Goal: Task Accomplishment & Management: Use online tool/utility

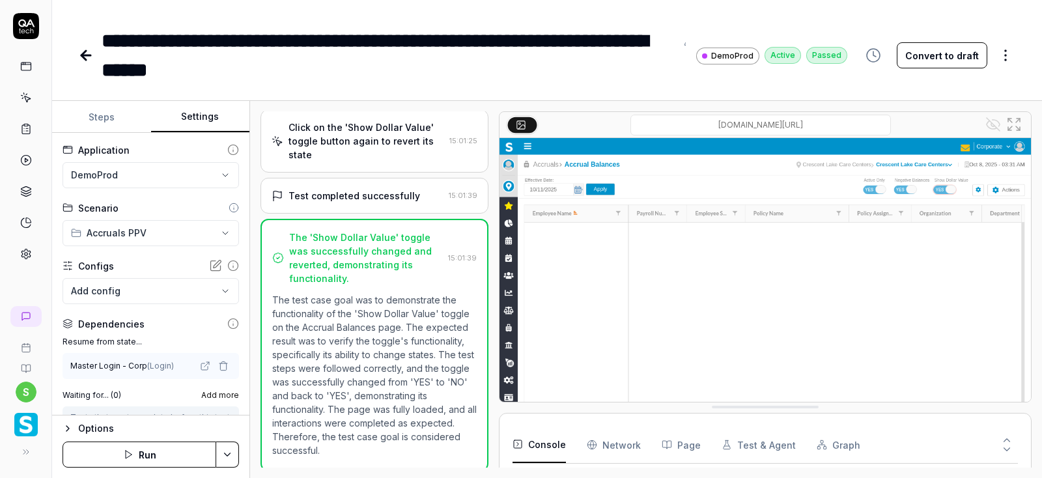
click at [99, 111] on button "Steps" at bounding box center [101, 117] width 99 height 31
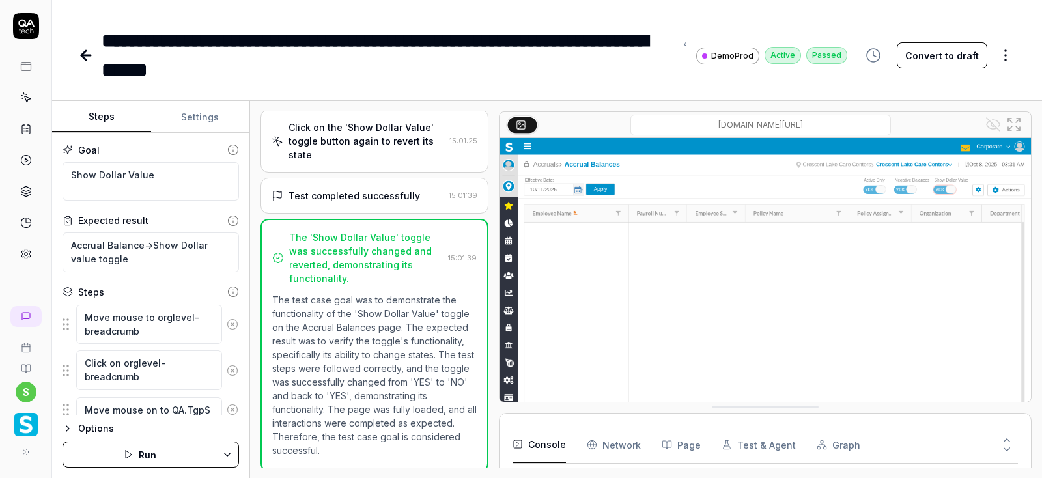
click at [85, 59] on icon at bounding box center [83, 55] width 5 height 9
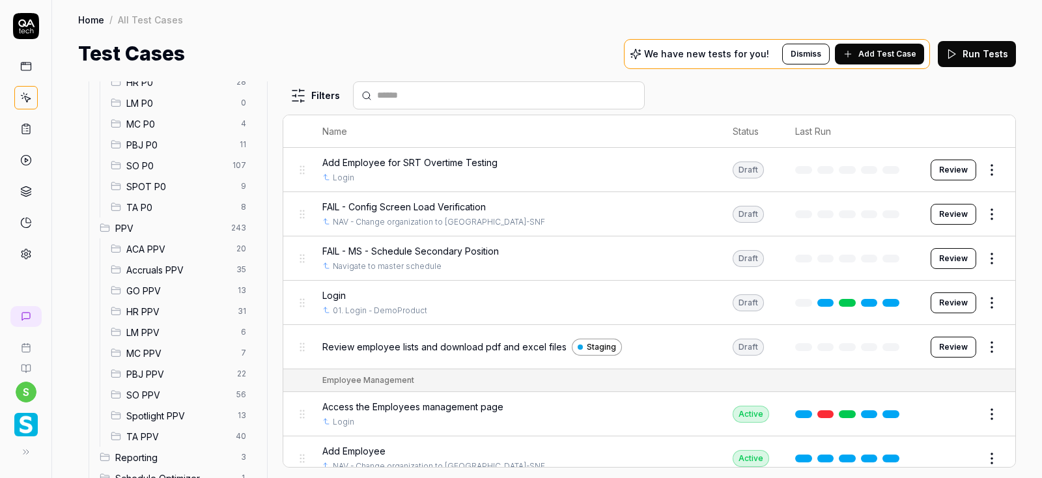
scroll to position [234, 0]
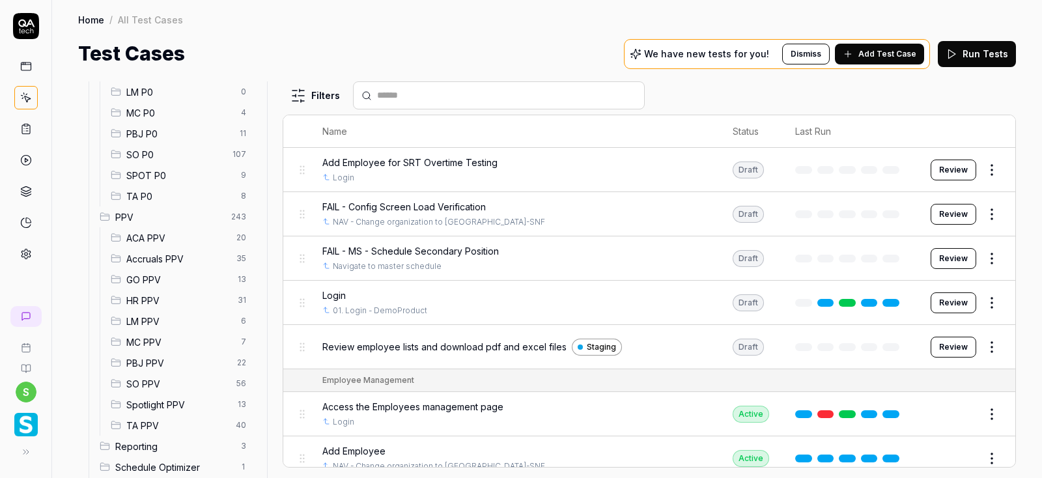
click at [166, 257] on span "Accruals PPV" at bounding box center [177, 259] width 102 height 14
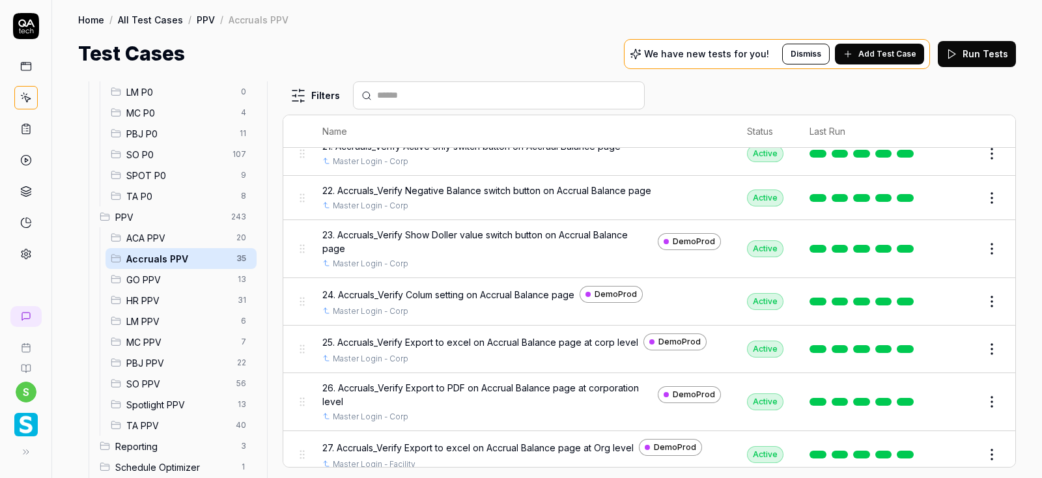
scroll to position [860, 0]
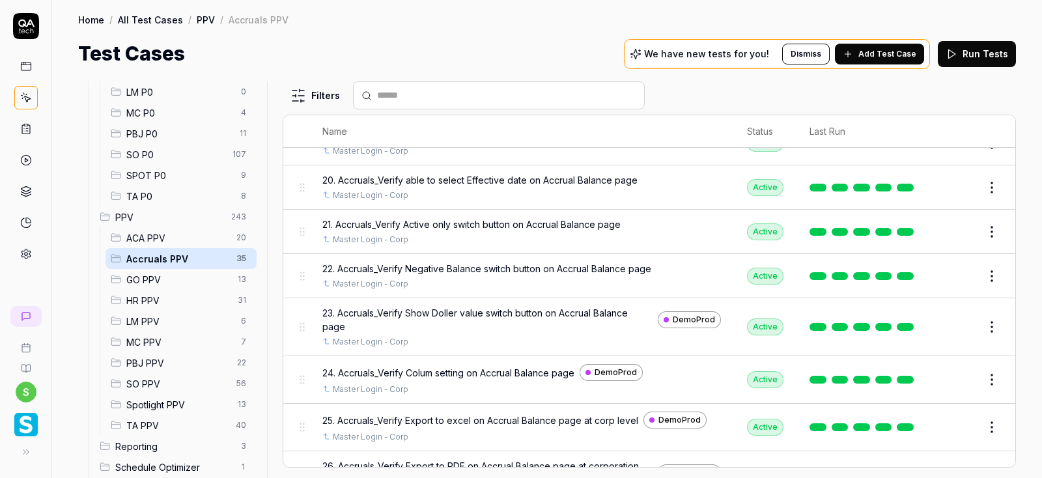
click at [960, 274] on button "Edit" at bounding box center [960, 276] width 31 height 21
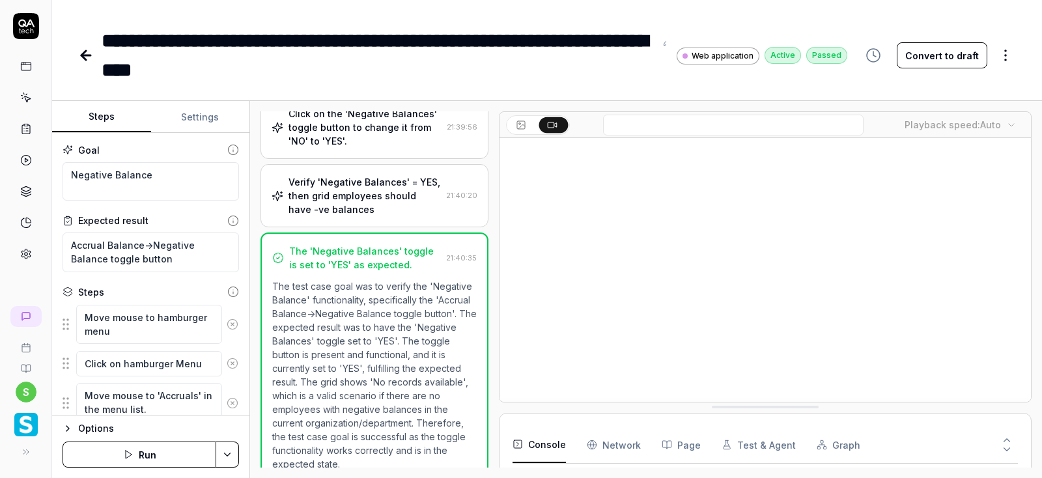
scroll to position [459, 0]
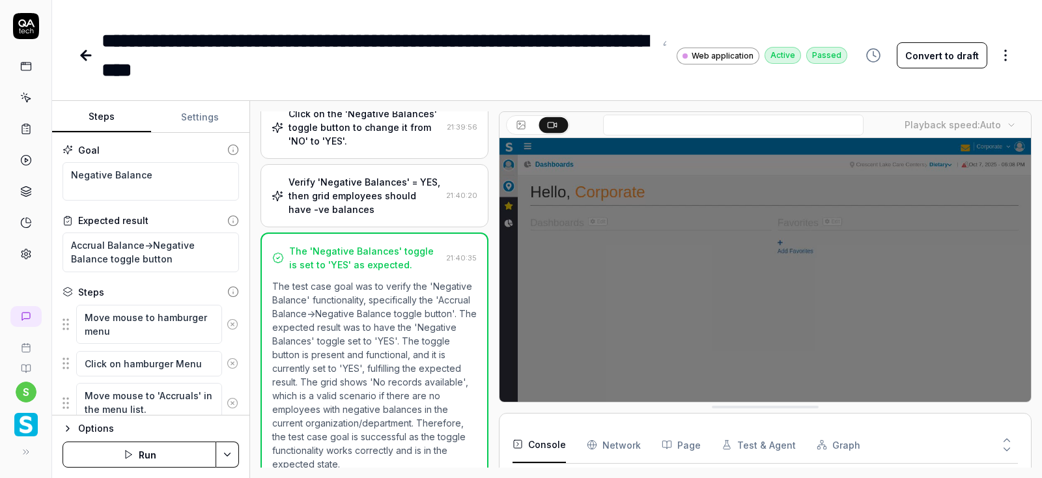
click at [208, 113] on button "Settings" at bounding box center [200, 117] width 99 height 31
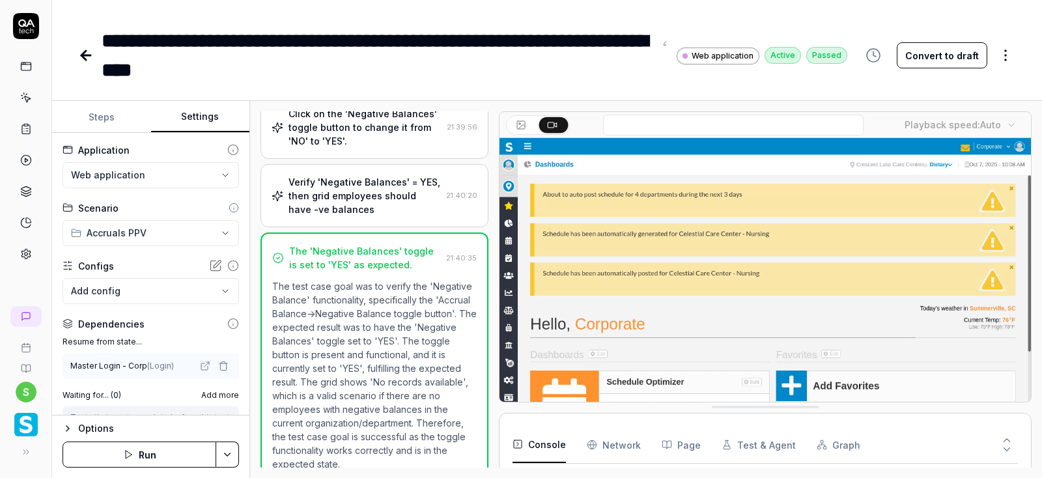
click at [208, 113] on button "Settings" at bounding box center [200, 117] width 99 height 31
click at [167, 175] on html "**********" at bounding box center [521, 239] width 1042 height 478
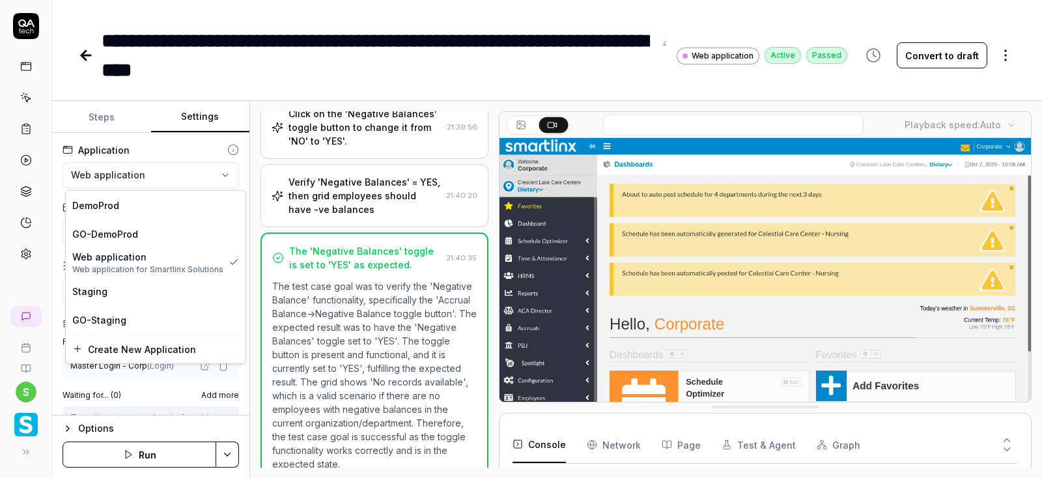
scroll to position [59, 0]
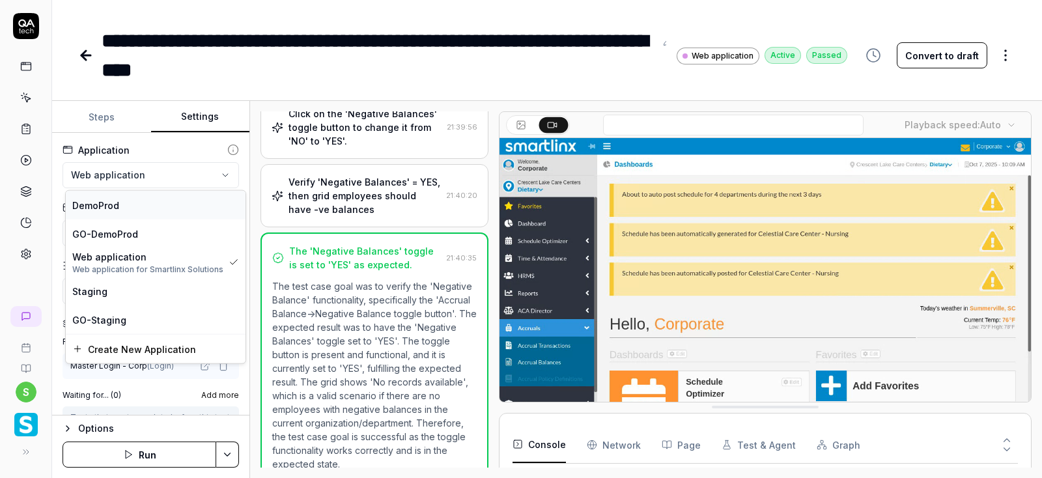
click at [126, 205] on div "DemoProd" at bounding box center [155, 205] width 167 height 14
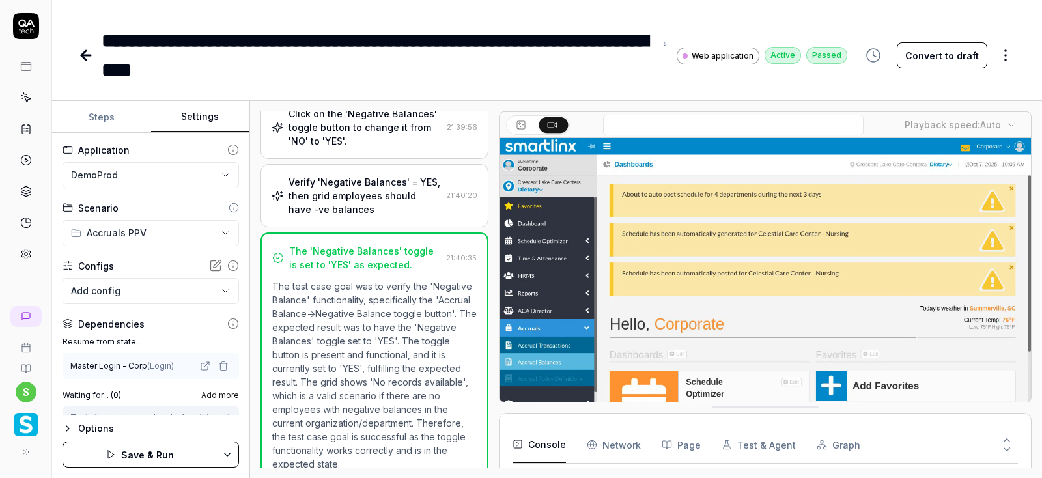
click at [229, 454] on html "**********" at bounding box center [521, 239] width 1042 height 478
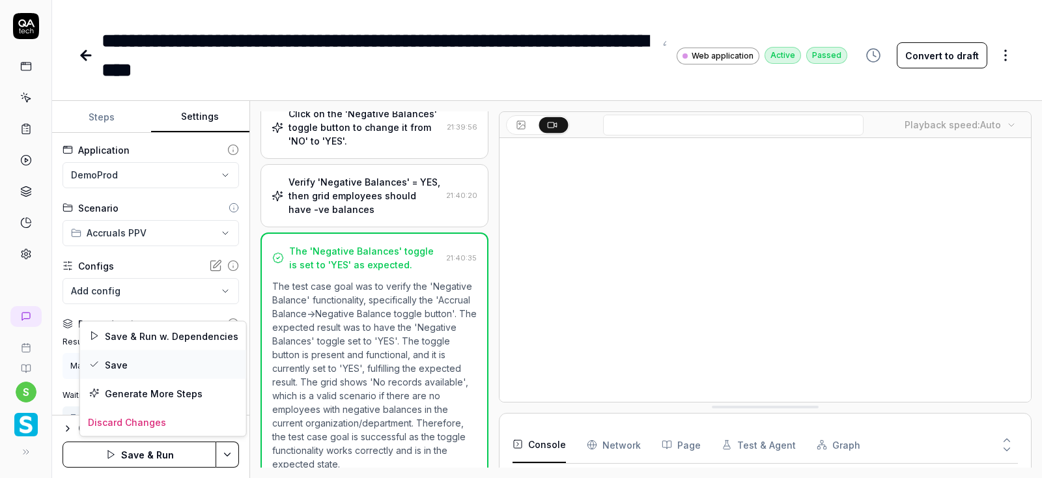
click at [130, 360] on div "Save" at bounding box center [163, 364] width 166 height 29
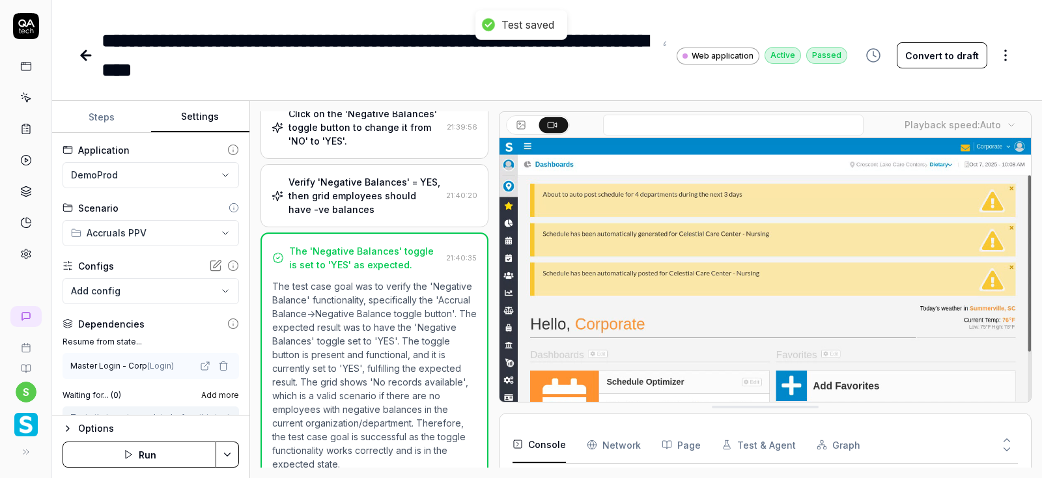
click at [158, 458] on button "Run" at bounding box center [140, 455] width 154 height 26
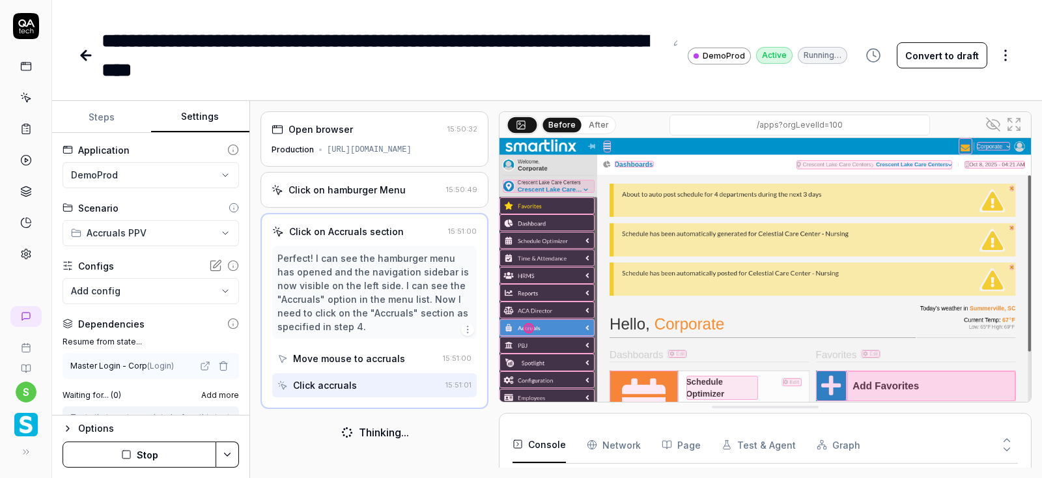
click at [995, 83] on div "Convert to draft" at bounding box center [937, 55] width 158 height 59
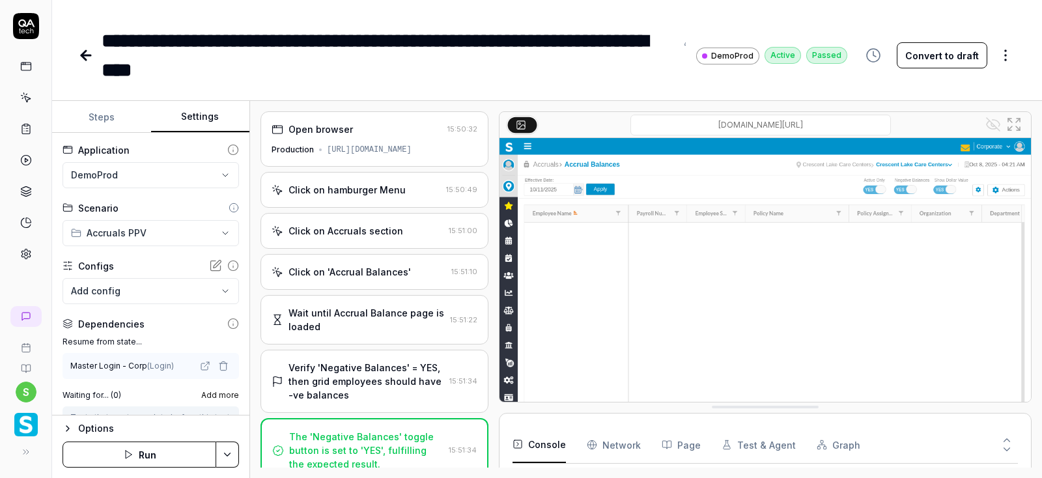
click at [86, 55] on icon at bounding box center [85, 55] width 9 height 0
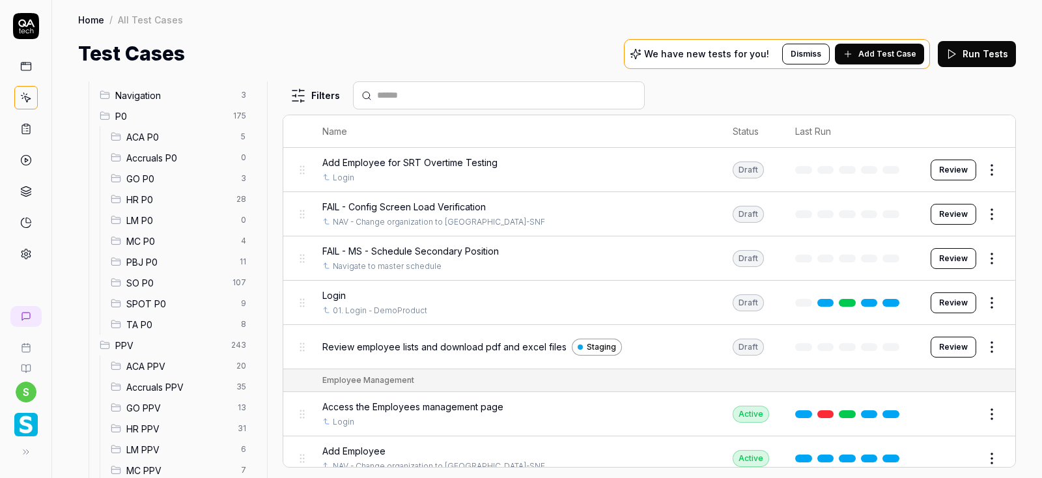
scroll to position [156, 0]
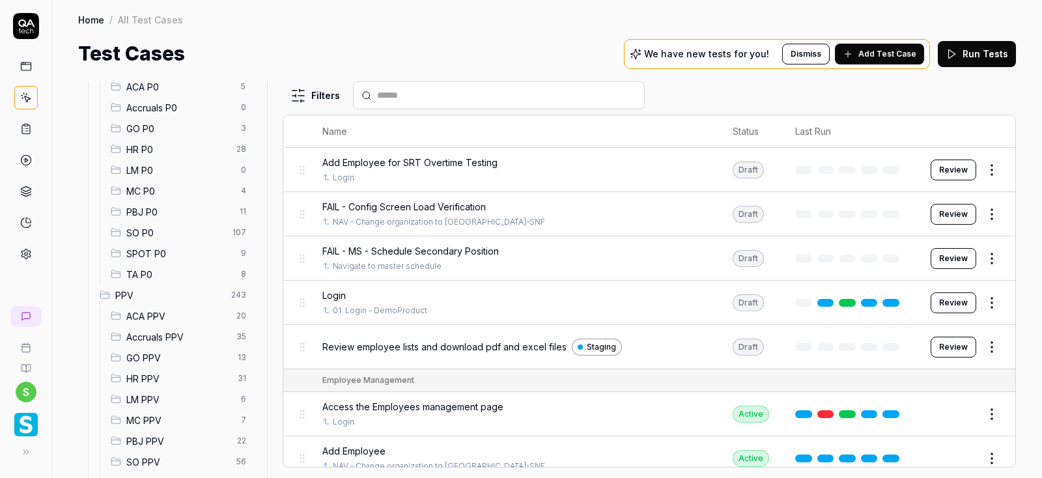
click at [156, 339] on span "Accruals PPV" at bounding box center [177, 337] width 102 height 14
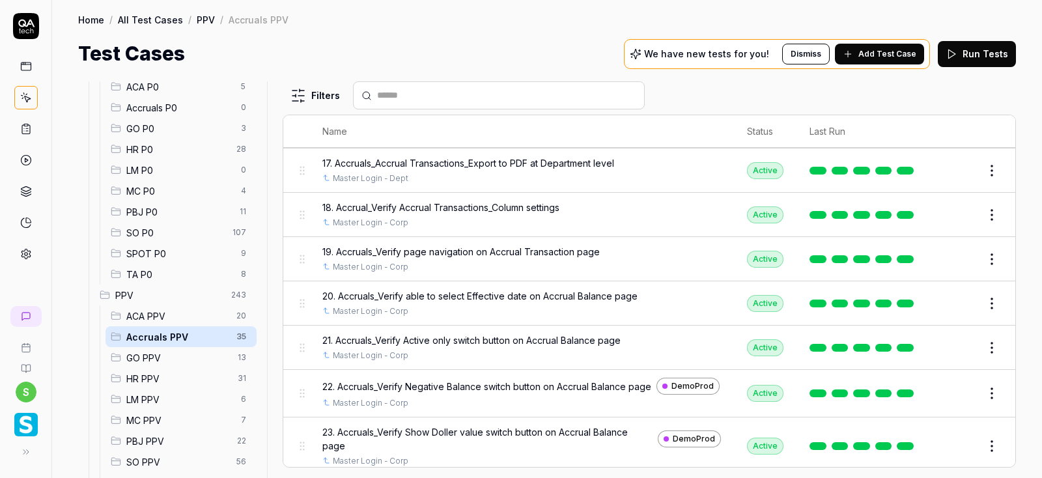
scroll to position [782, 0]
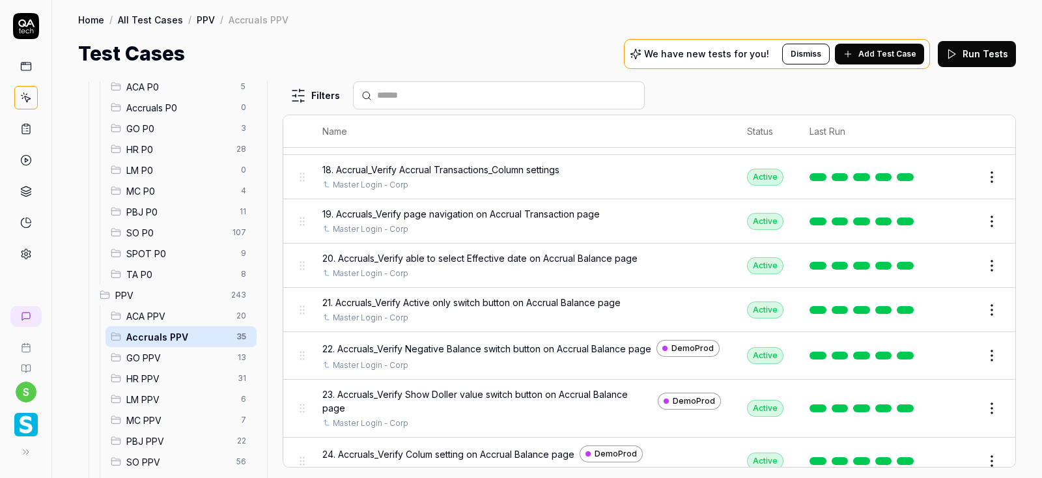
click at [959, 308] on button "Edit" at bounding box center [960, 310] width 31 height 21
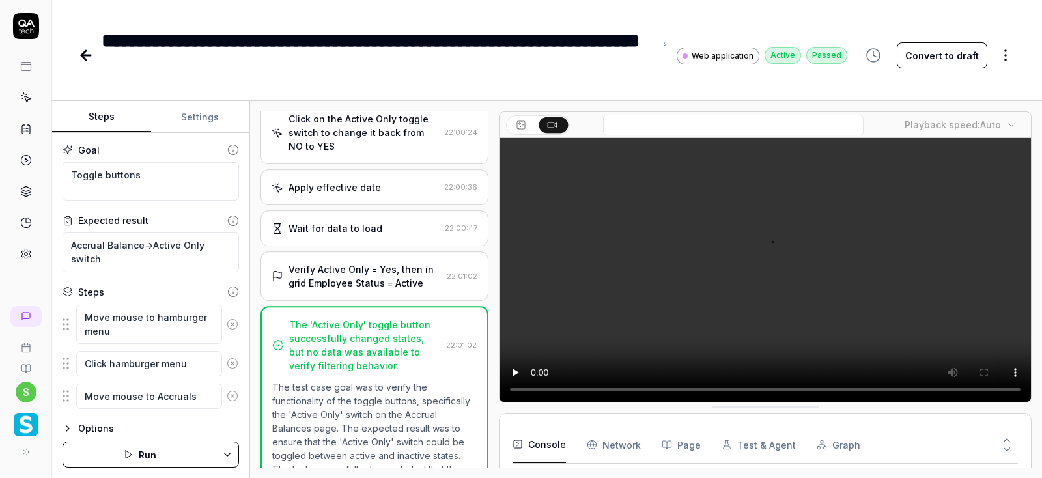
scroll to position [582, 0]
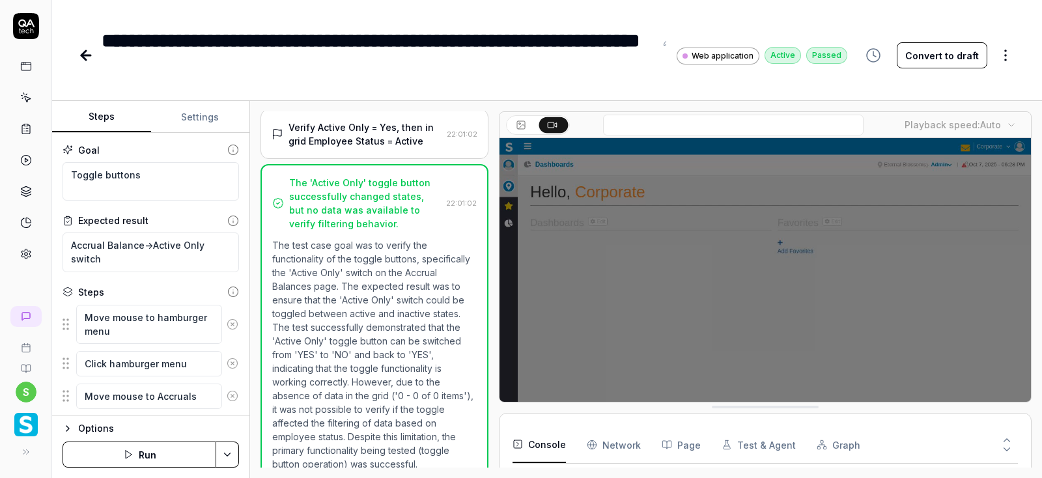
click at [190, 120] on button "Settings" at bounding box center [200, 117] width 99 height 31
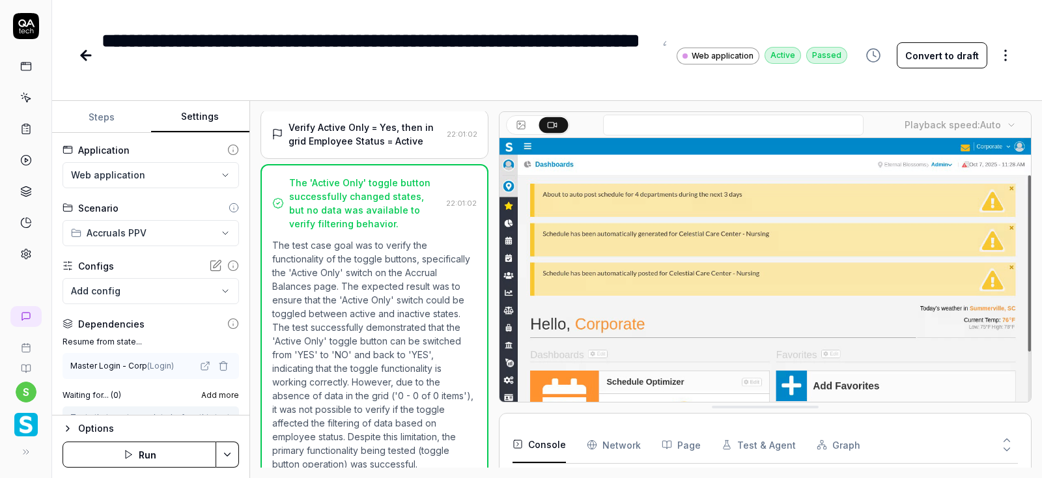
click at [160, 181] on html "**********" at bounding box center [521, 239] width 1042 height 478
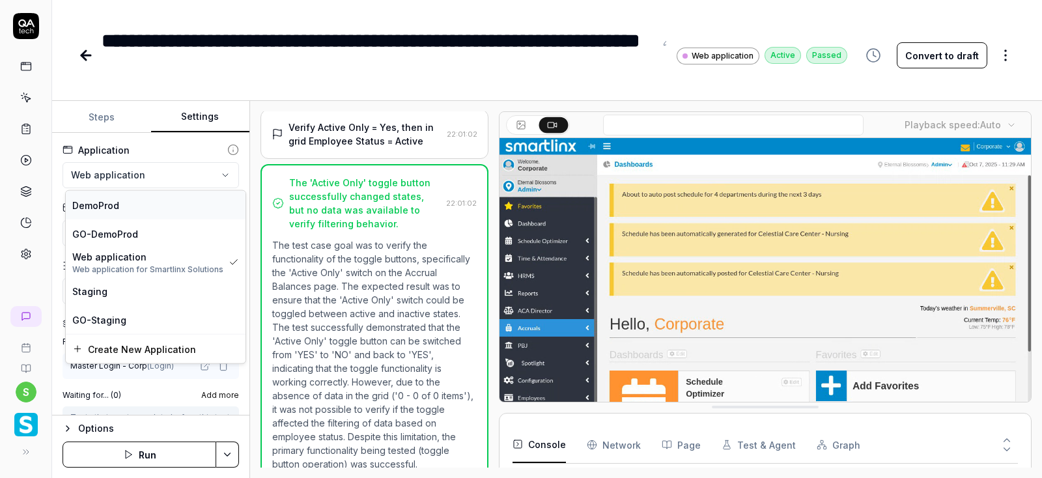
click at [123, 205] on div "DemoProd" at bounding box center [155, 205] width 167 height 14
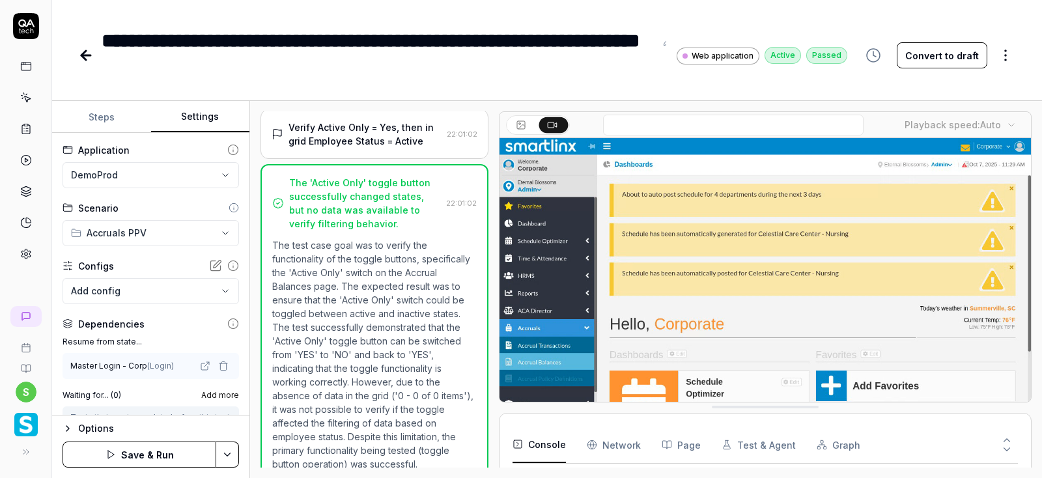
click at [233, 455] on html "**********" at bounding box center [521, 239] width 1042 height 478
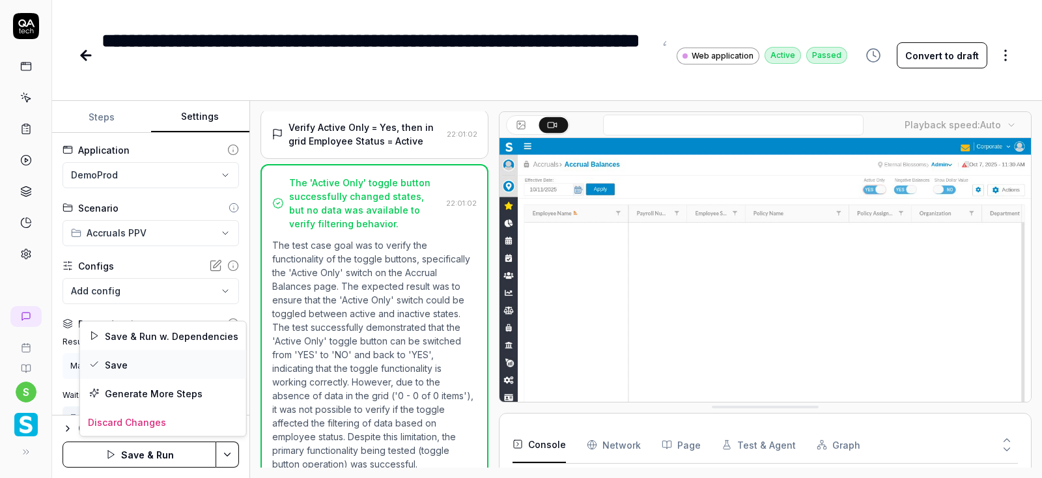
click at [117, 363] on div "Save" at bounding box center [163, 364] width 166 height 29
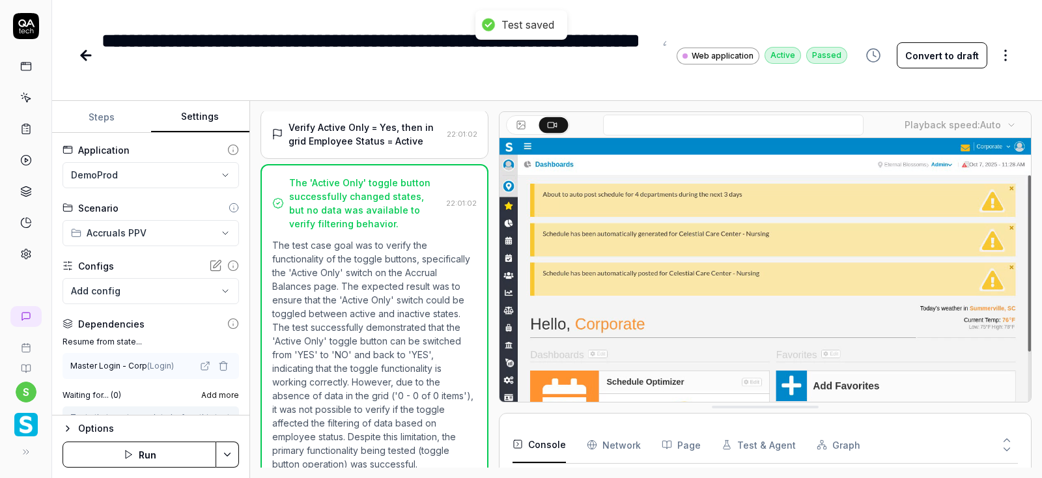
click at [145, 459] on button "Run" at bounding box center [140, 455] width 154 height 26
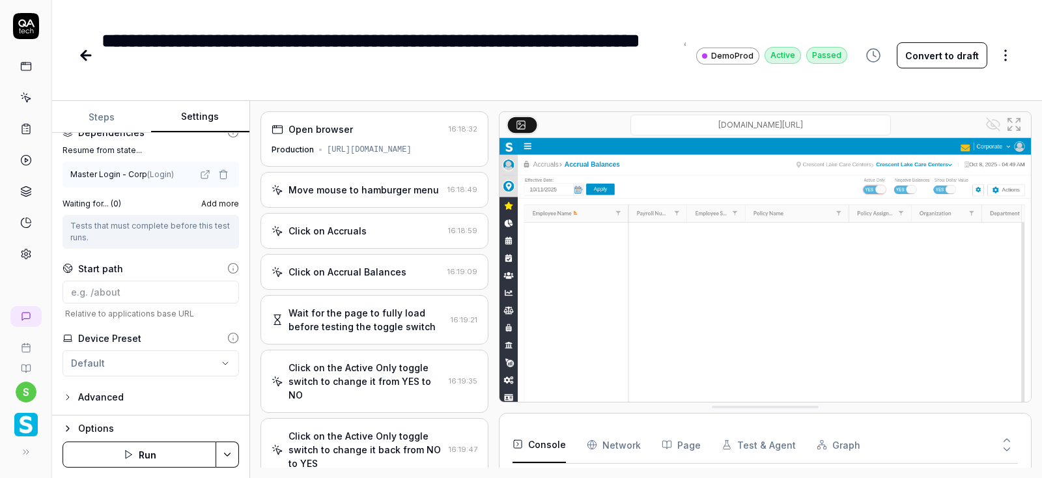
scroll to position [193, 0]
click at [160, 453] on button "Run" at bounding box center [140, 455] width 154 height 26
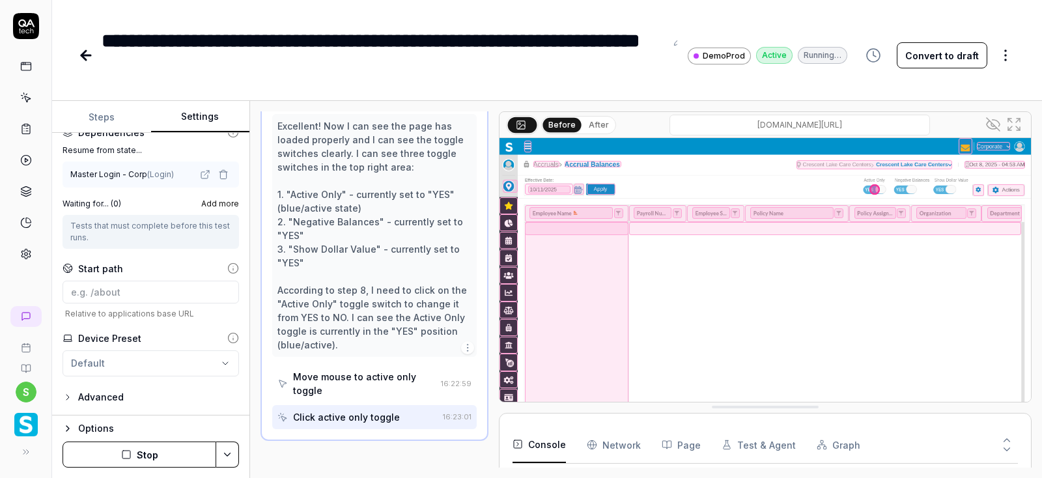
scroll to position [296, 0]
click at [102, 120] on button "Steps" at bounding box center [101, 117] width 99 height 31
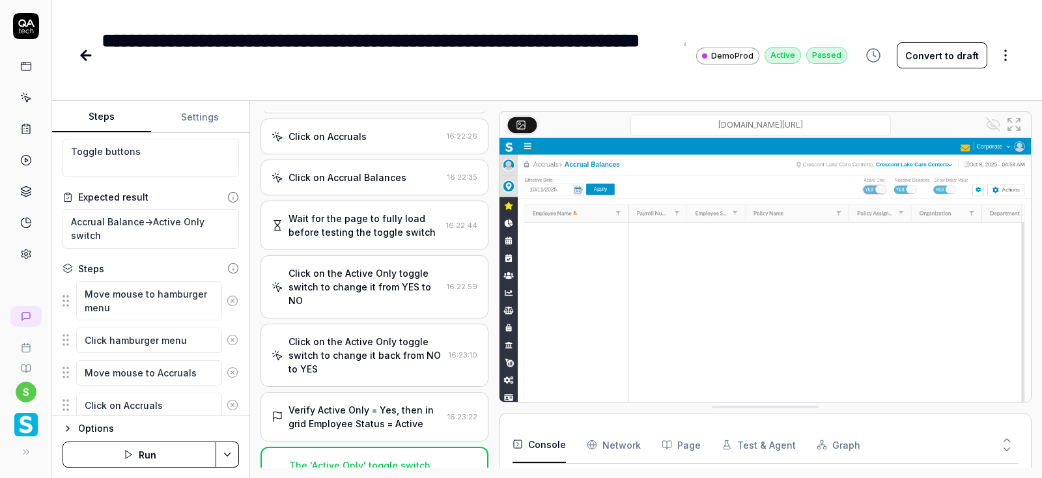
scroll to position [0, 0]
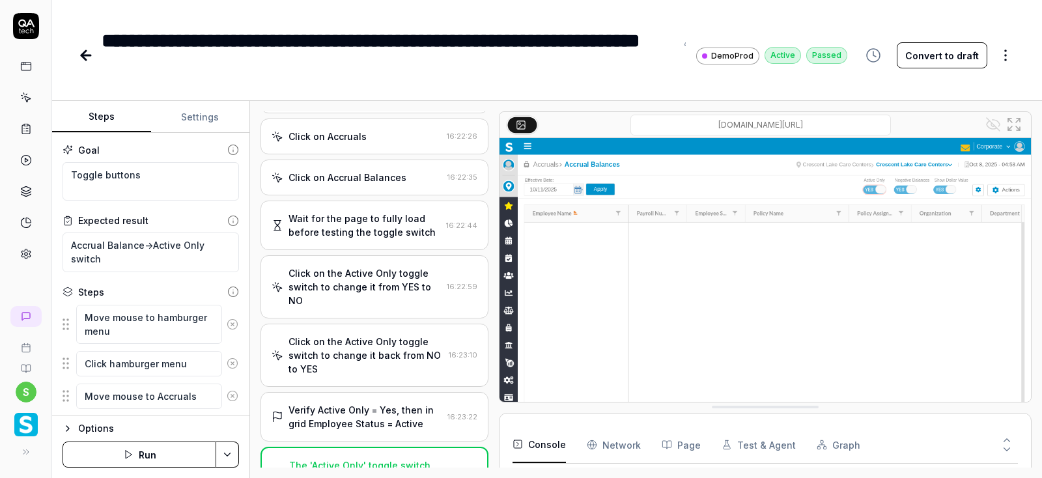
click at [90, 58] on icon at bounding box center [86, 56] width 16 height 16
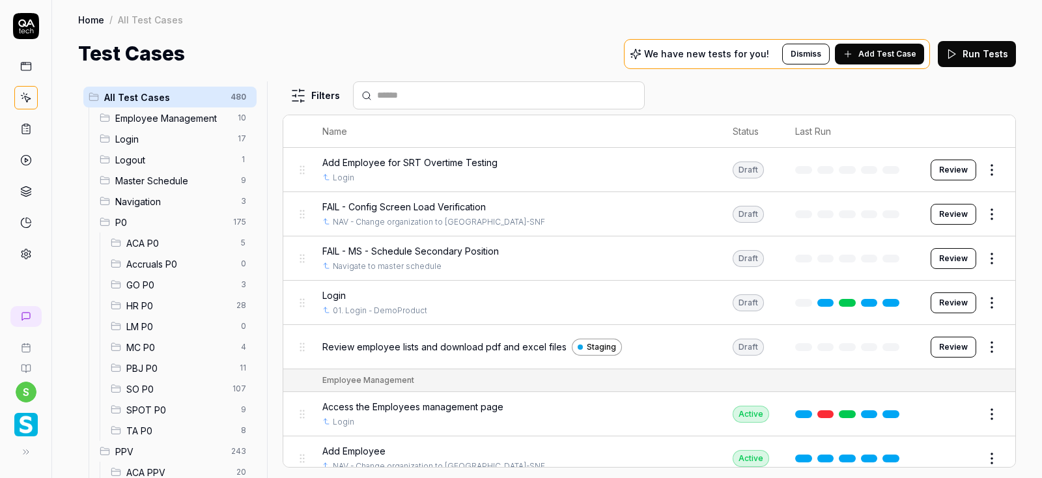
scroll to position [234, 0]
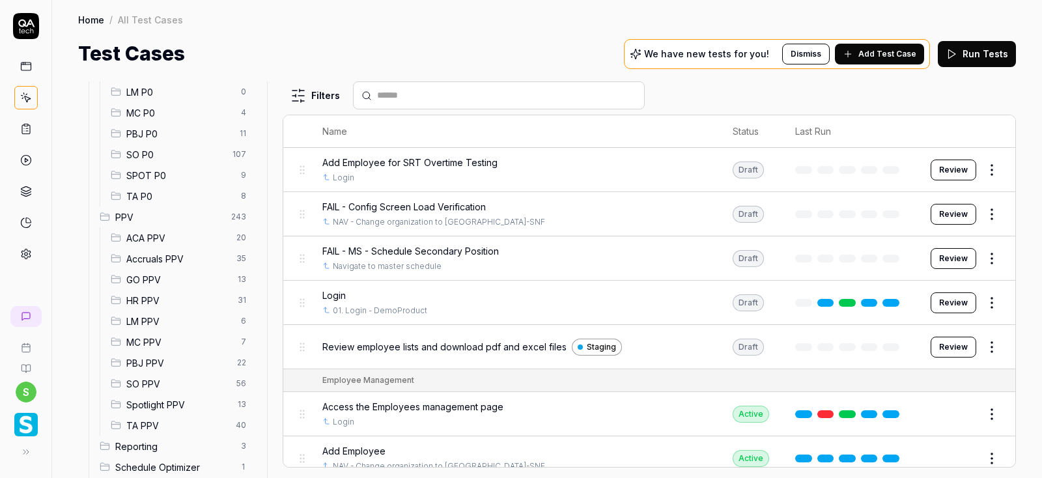
click at [158, 255] on span "Accruals PPV" at bounding box center [177, 259] width 102 height 14
click at [168, 259] on span "Accruals PPV" at bounding box center [177, 259] width 102 height 14
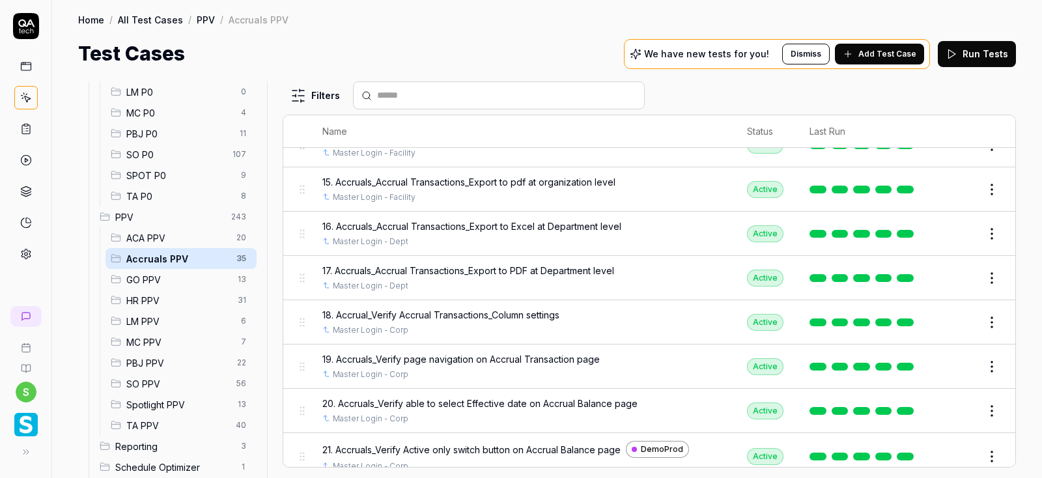
scroll to position [703, 0]
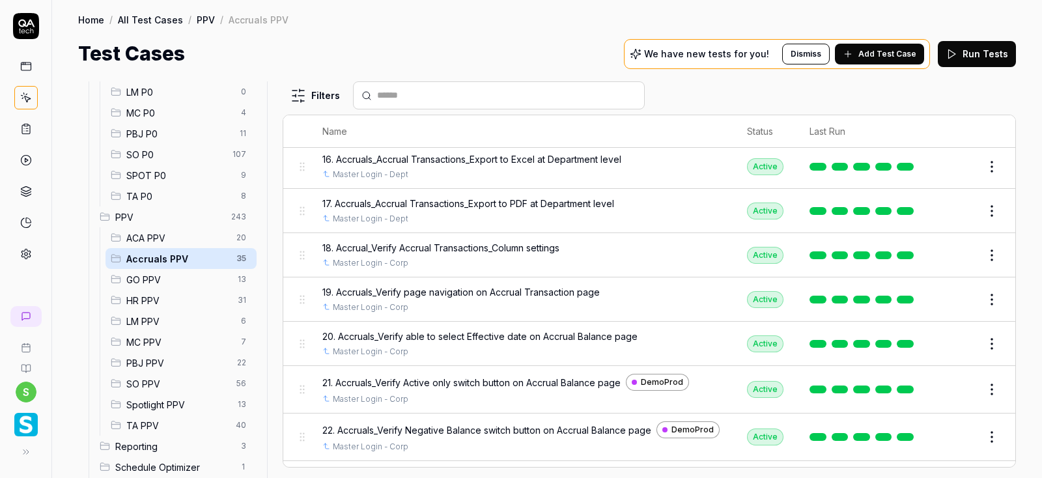
click at [963, 341] on button "Edit" at bounding box center [960, 343] width 31 height 21
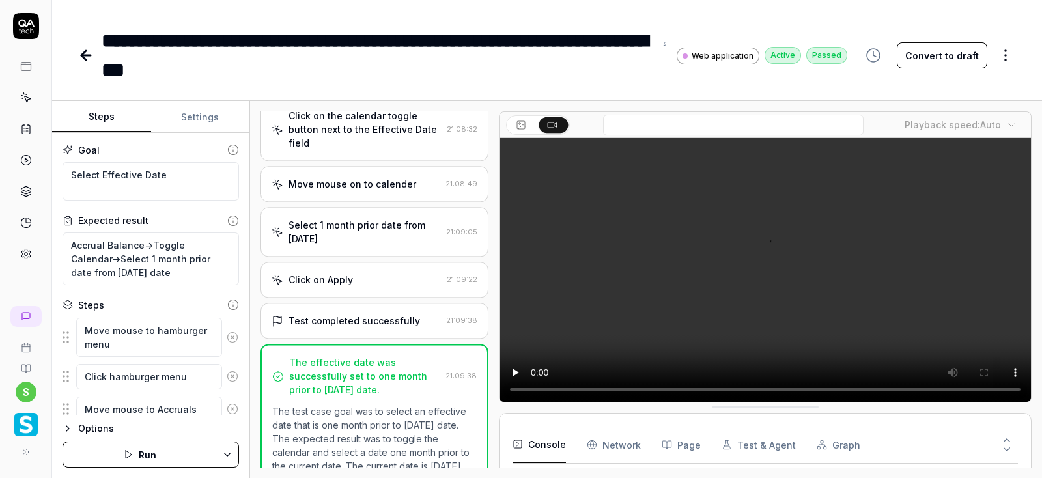
scroll to position [378, 0]
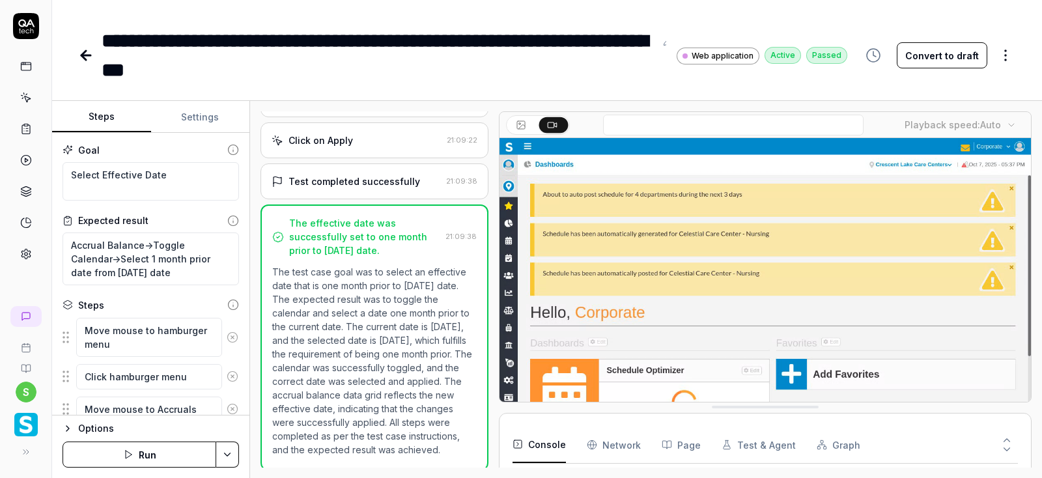
click at [207, 113] on button "Settings" at bounding box center [200, 117] width 99 height 31
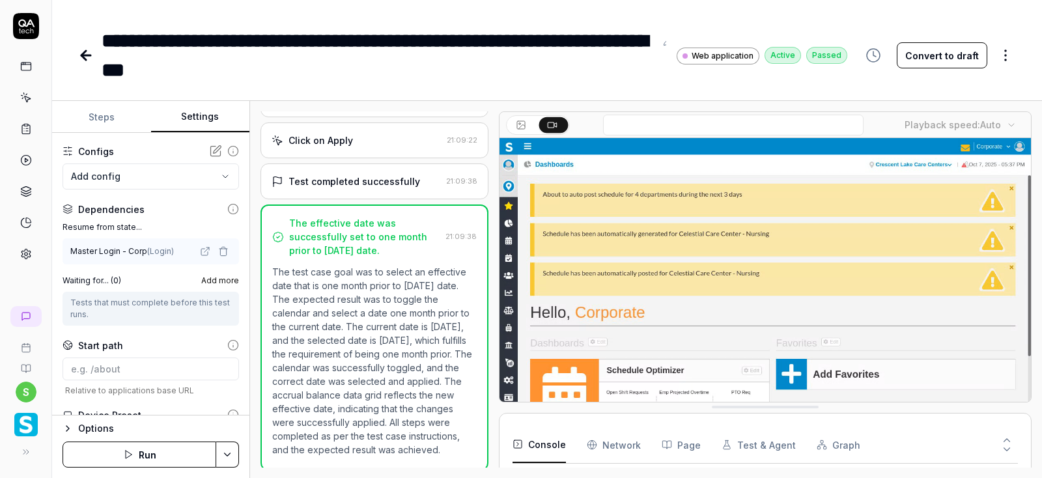
scroll to position [0, 0]
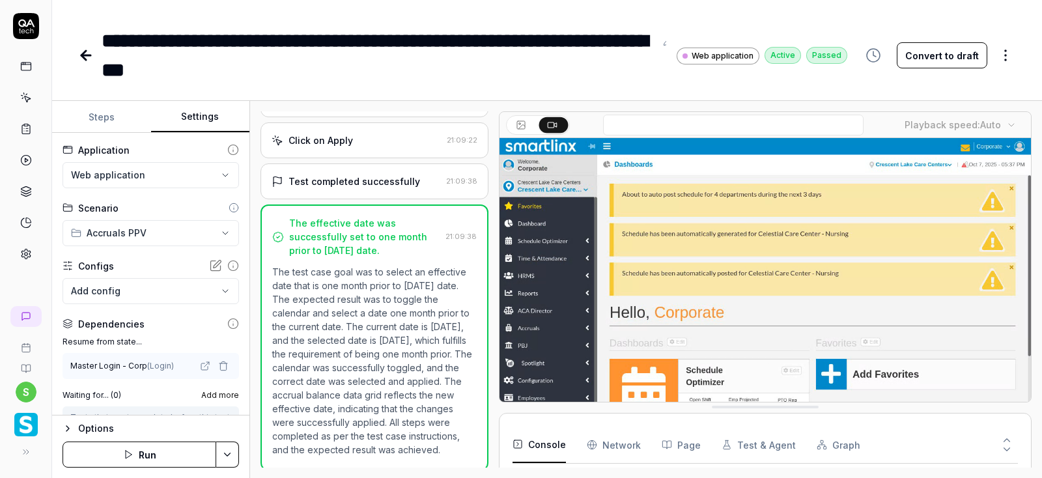
click at [132, 173] on html "**********" at bounding box center [521, 239] width 1042 height 478
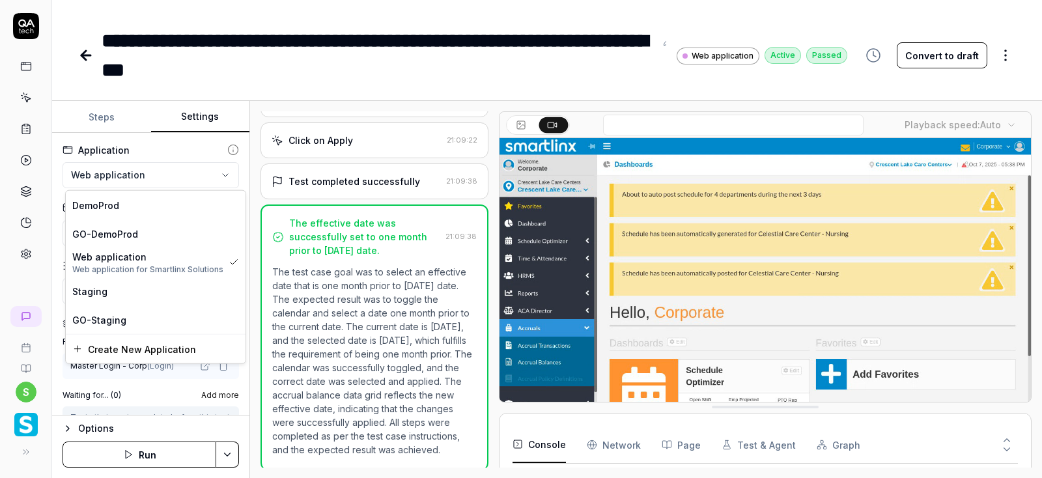
scroll to position [59, 0]
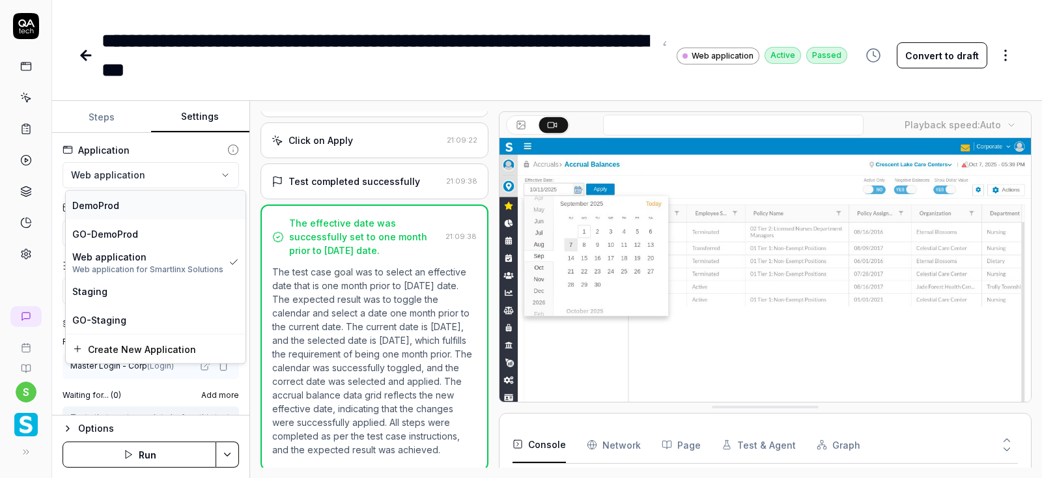
click at [115, 203] on span "DemoProd" at bounding box center [95, 205] width 47 height 14
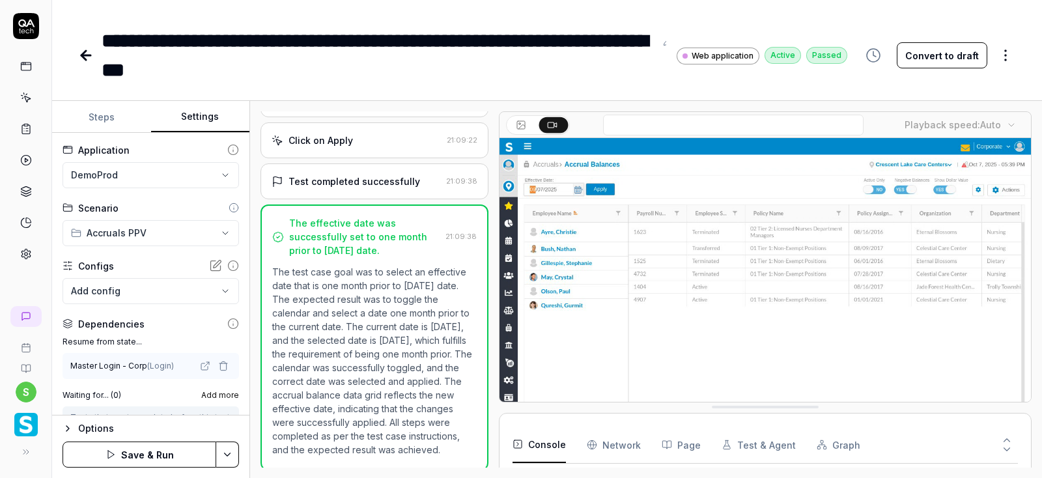
click at [233, 454] on html "**********" at bounding box center [521, 239] width 1042 height 478
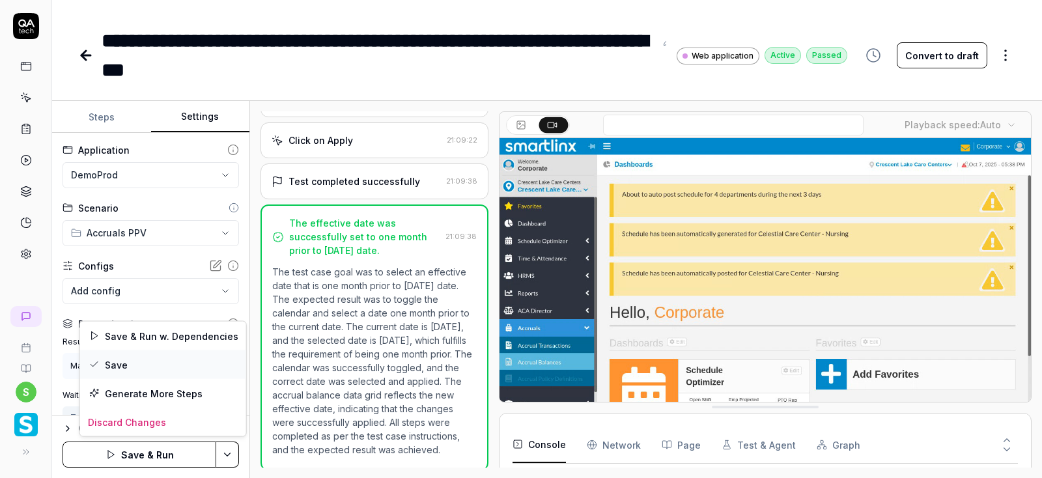
click at [121, 363] on div "Save" at bounding box center [163, 364] width 166 height 29
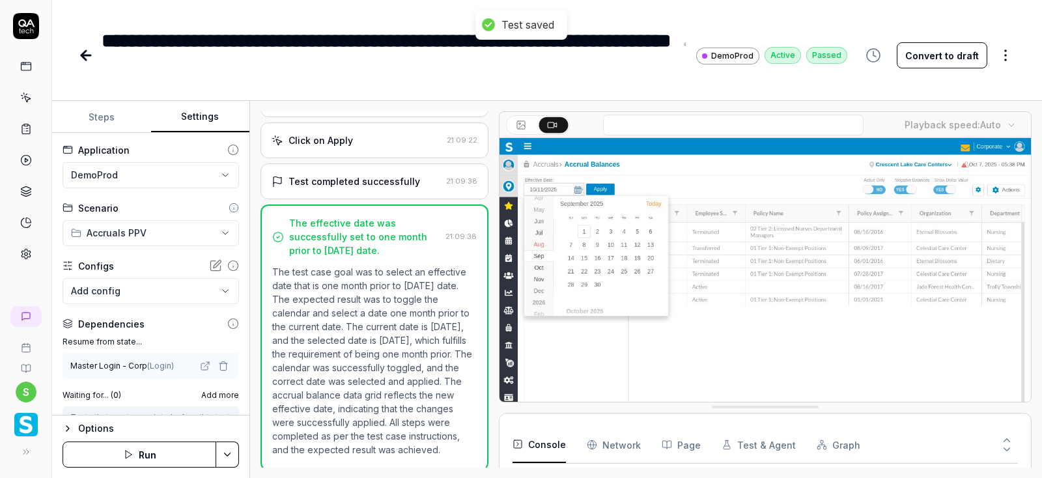
click at [146, 458] on button "Run" at bounding box center [140, 455] width 154 height 26
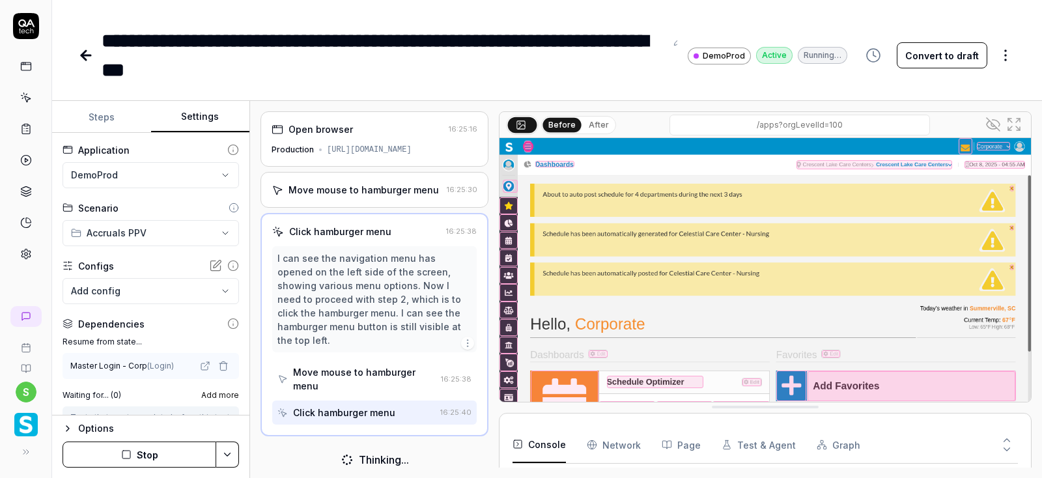
click at [401, 154] on div "https://www.smartlinx6.com/#/apps?orgLevelId=100" at bounding box center [369, 150] width 85 height 12
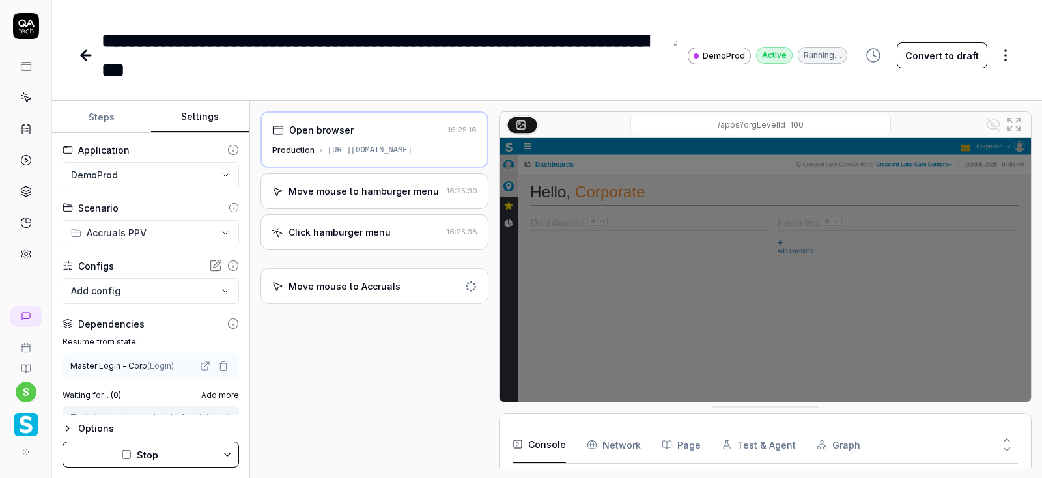
click at [385, 193] on div "Move mouse to hamburger menu" at bounding box center [364, 191] width 150 height 14
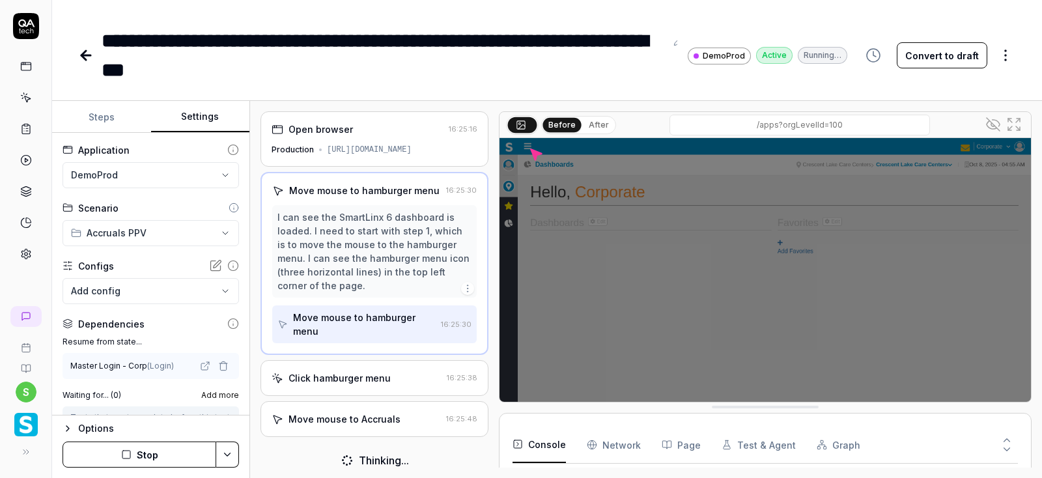
click at [110, 117] on button "Steps" at bounding box center [101, 117] width 99 height 31
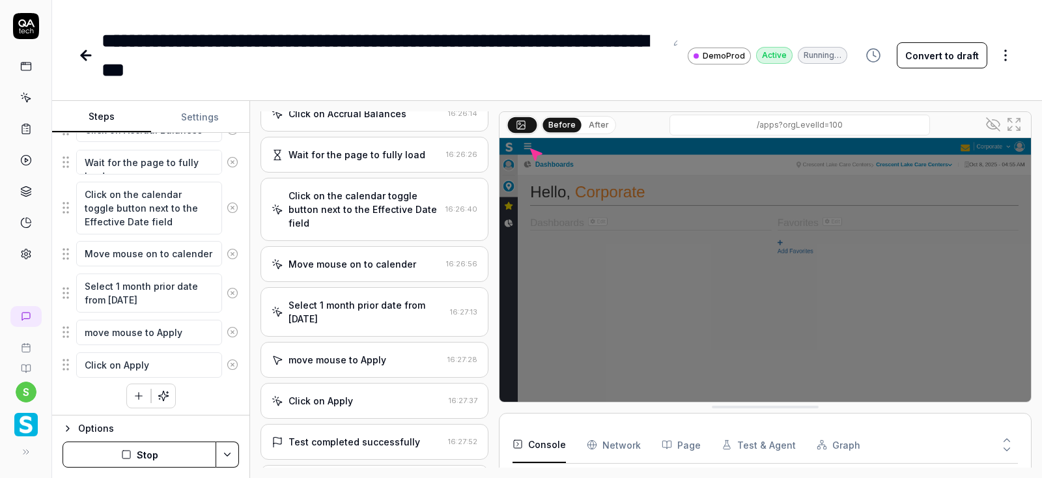
scroll to position [430, 0]
click at [81, 53] on icon at bounding box center [86, 56] width 16 height 16
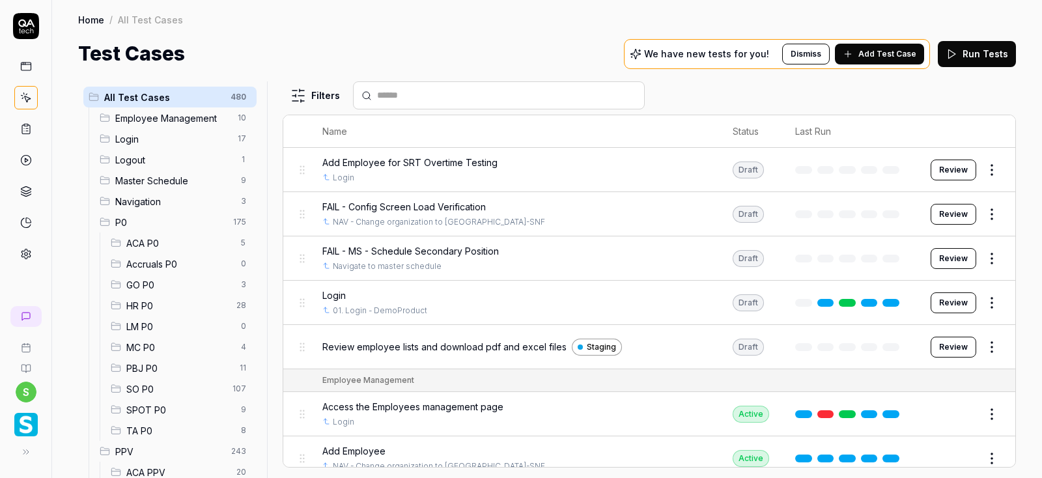
scroll to position [234, 0]
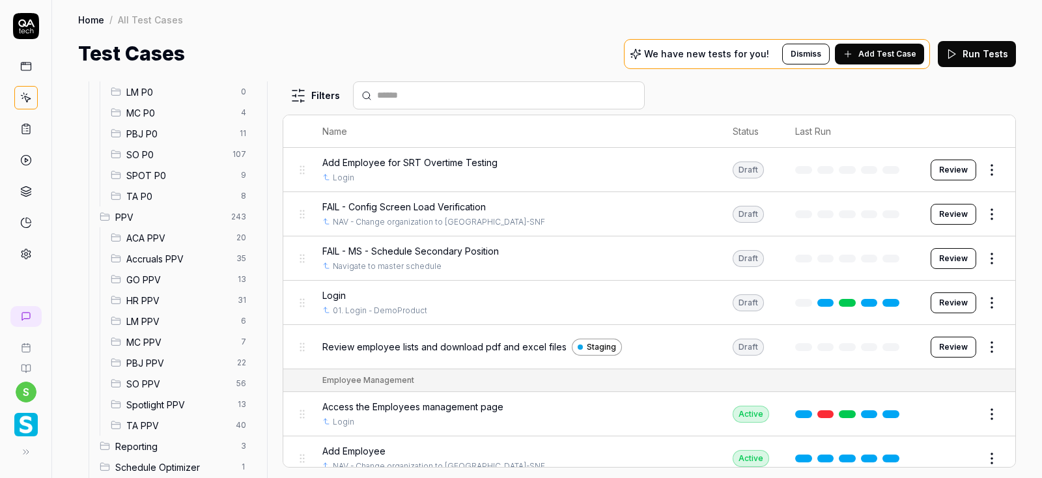
click at [152, 257] on span "Accruals PPV" at bounding box center [177, 259] width 102 height 14
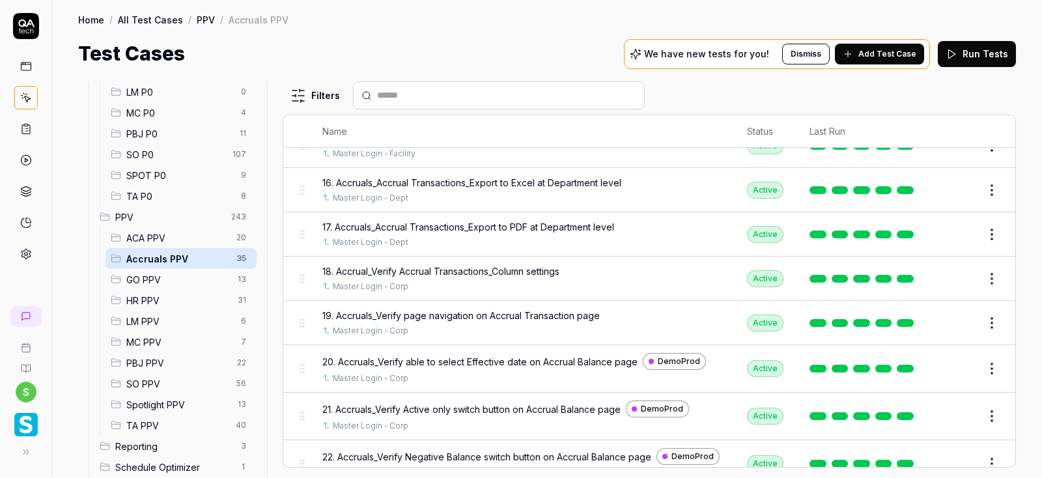
scroll to position [782, 0]
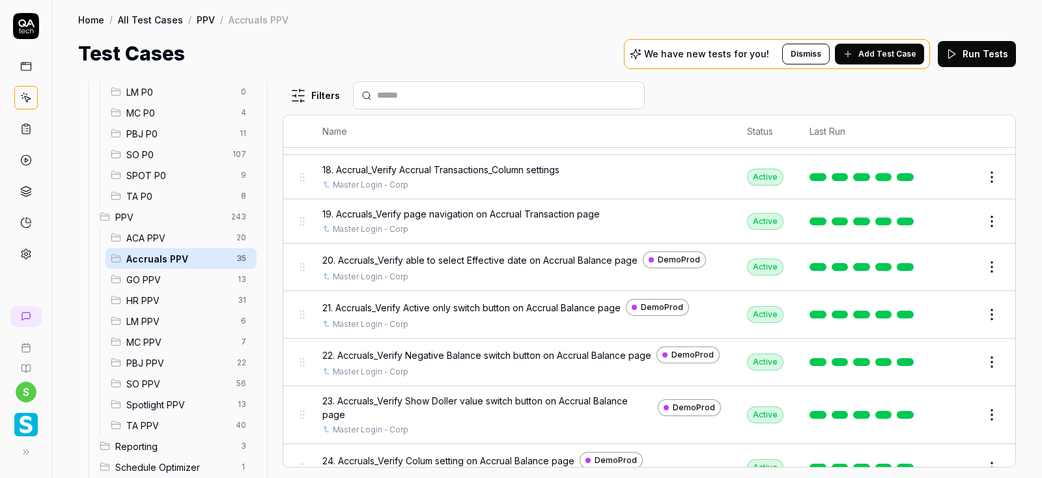
click at [970, 219] on button "Edit" at bounding box center [960, 221] width 31 height 21
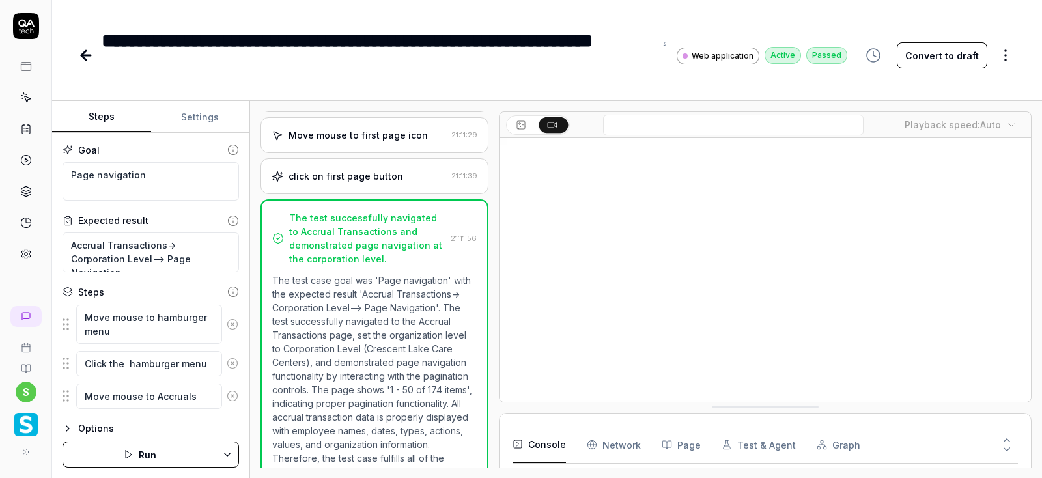
scroll to position [963, 0]
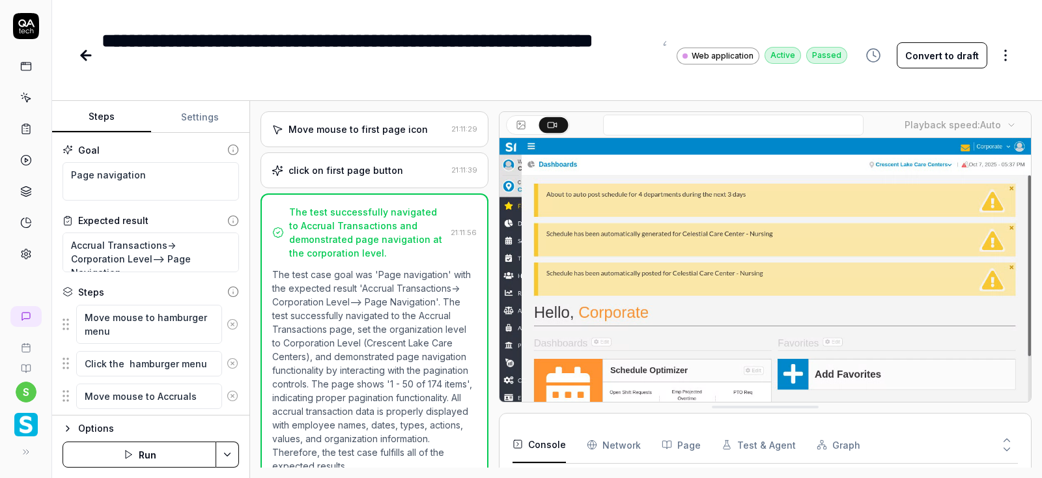
click at [209, 118] on button "Settings" at bounding box center [200, 117] width 99 height 31
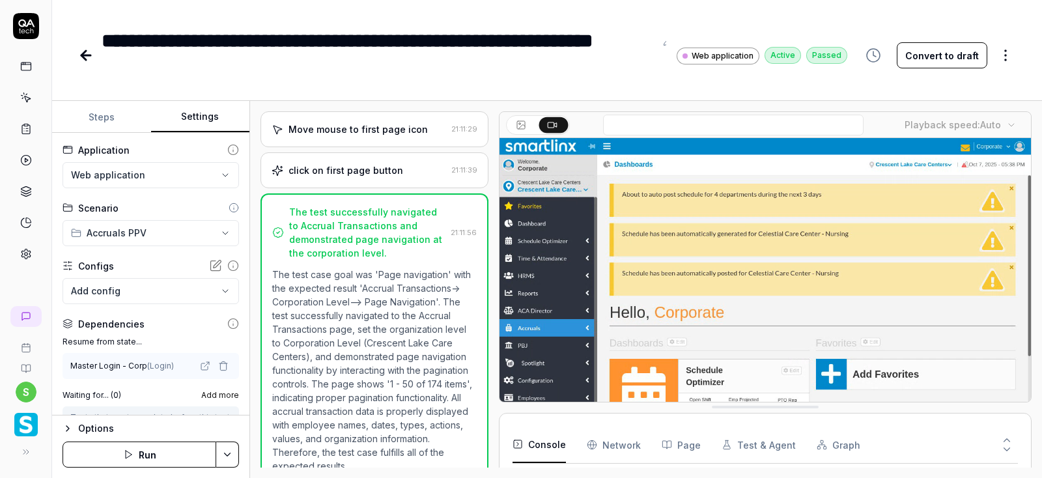
click at [156, 169] on html "**********" at bounding box center [521, 239] width 1042 height 478
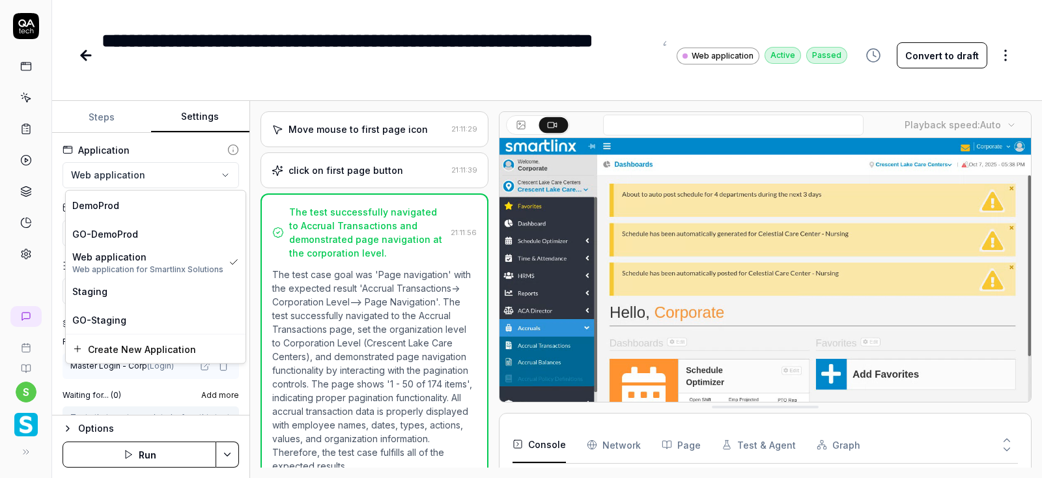
scroll to position [306, 0]
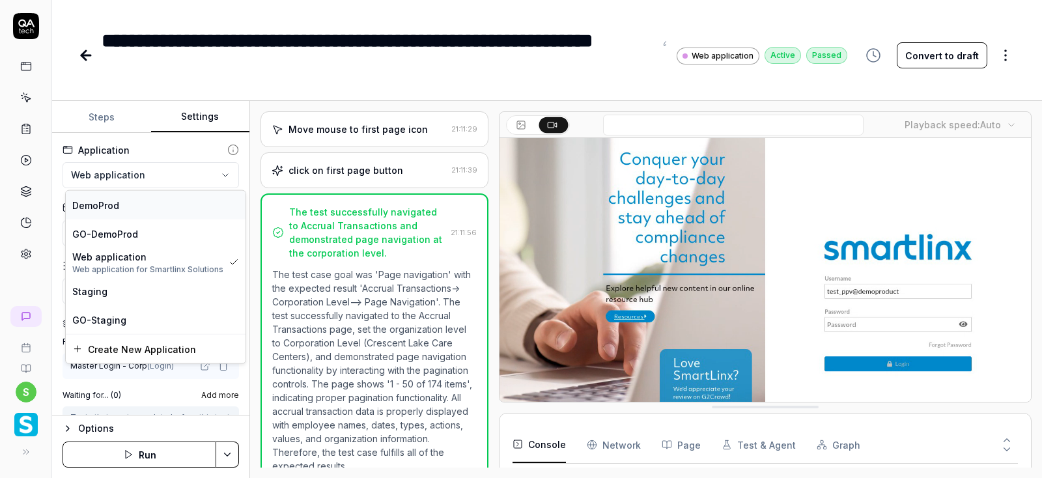
click at [113, 206] on span "DemoProd" at bounding box center [95, 205] width 47 height 14
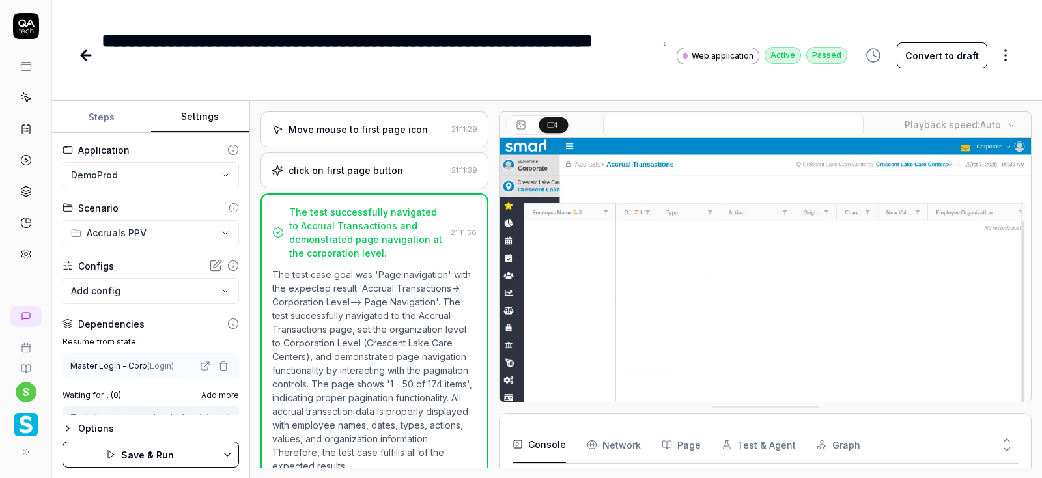
click at [231, 457] on html "**********" at bounding box center [521, 239] width 1042 height 478
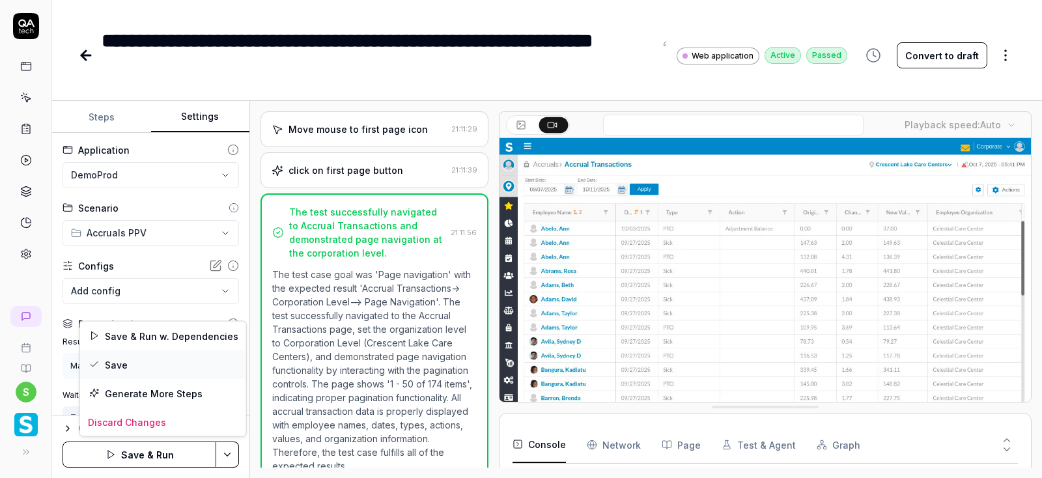
click at [137, 363] on div "Save" at bounding box center [163, 364] width 166 height 29
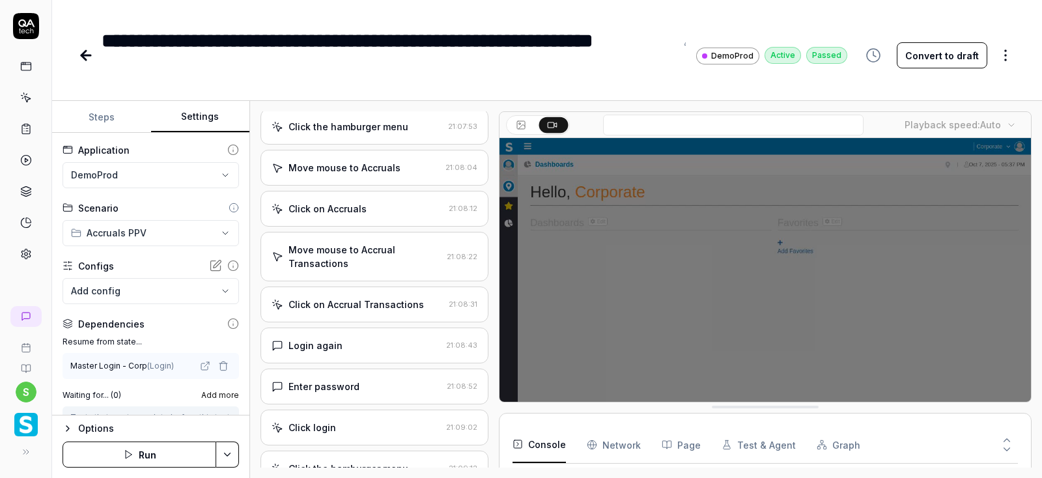
scroll to position [104, 0]
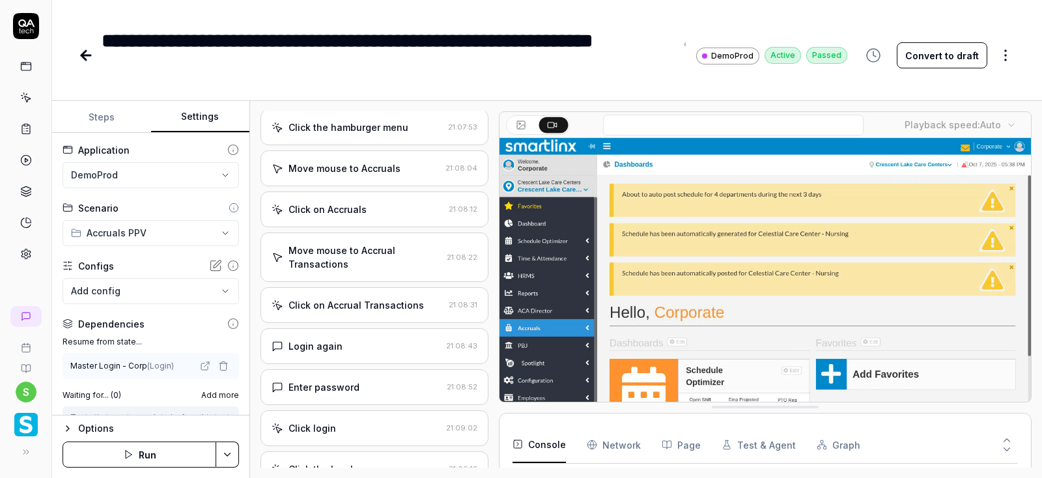
click at [102, 117] on button "Steps" at bounding box center [101, 117] width 99 height 31
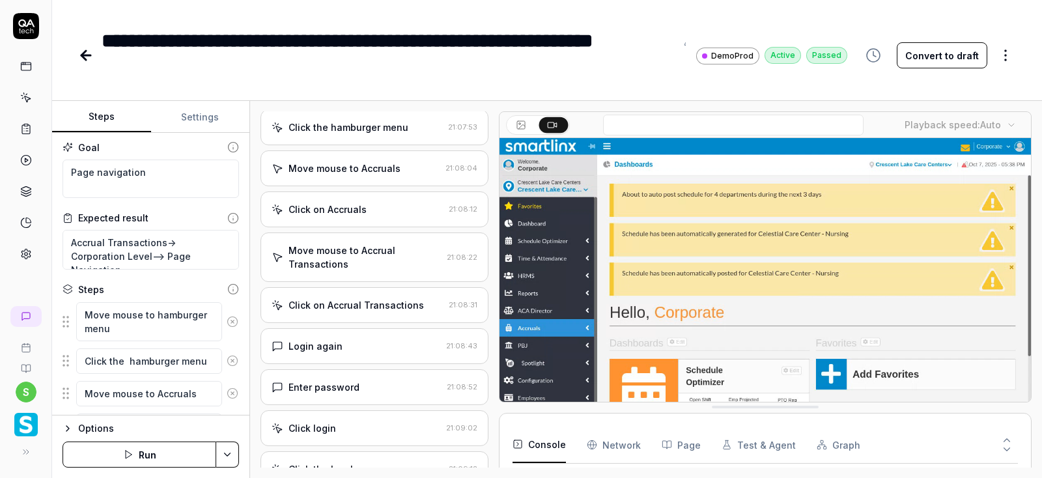
scroll to position [0, 0]
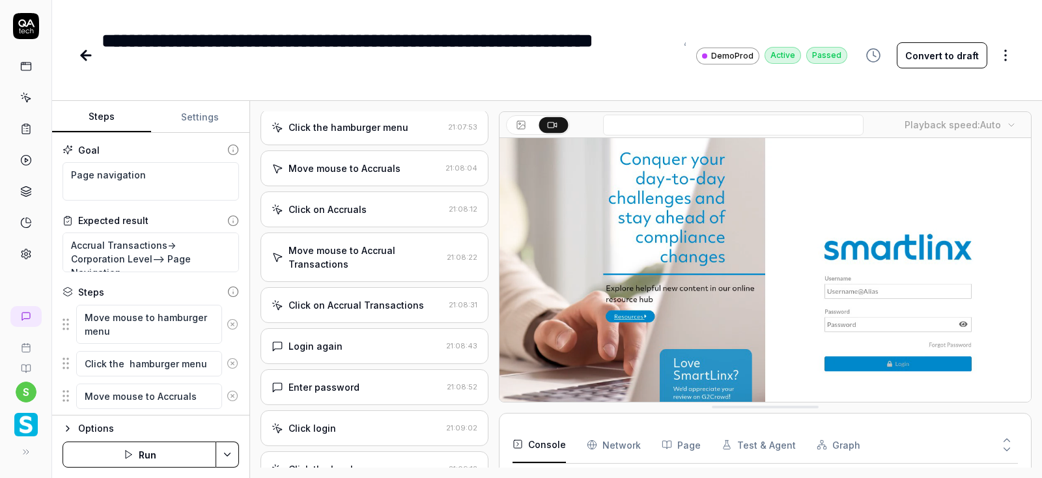
click at [204, 114] on button "Settings" at bounding box center [200, 117] width 99 height 31
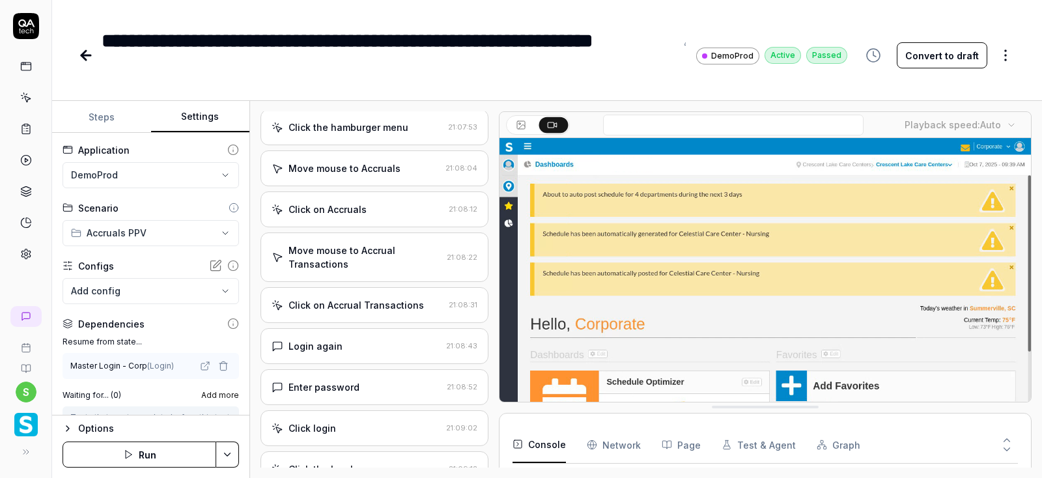
click at [103, 120] on button "Steps" at bounding box center [101, 117] width 99 height 31
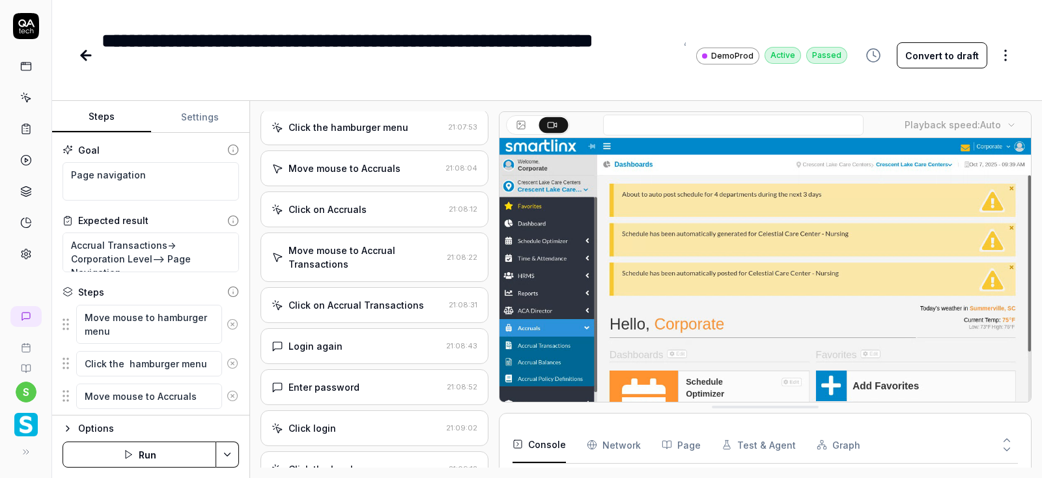
click at [150, 459] on button "Run" at bounding box center [140, 455] width 154 height 26
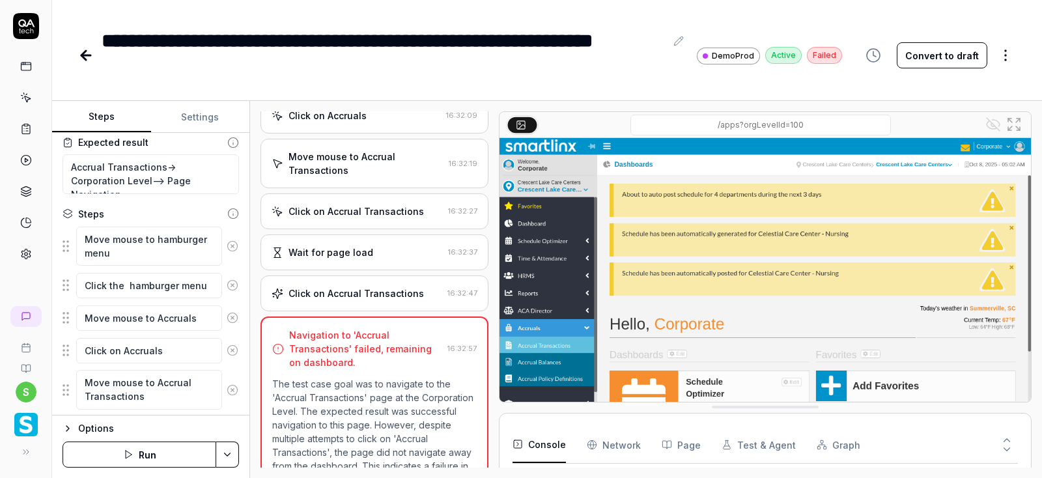
scroll to position [393, 0]
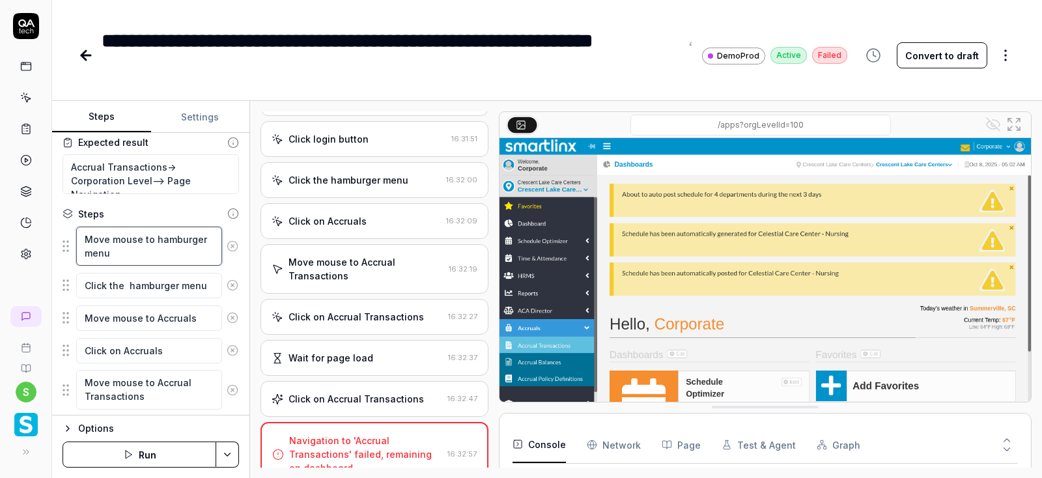
click at [151, 242] on textarea "Move mouse to hamburger menu" at bounding box center [149, 247] width 146 height 40
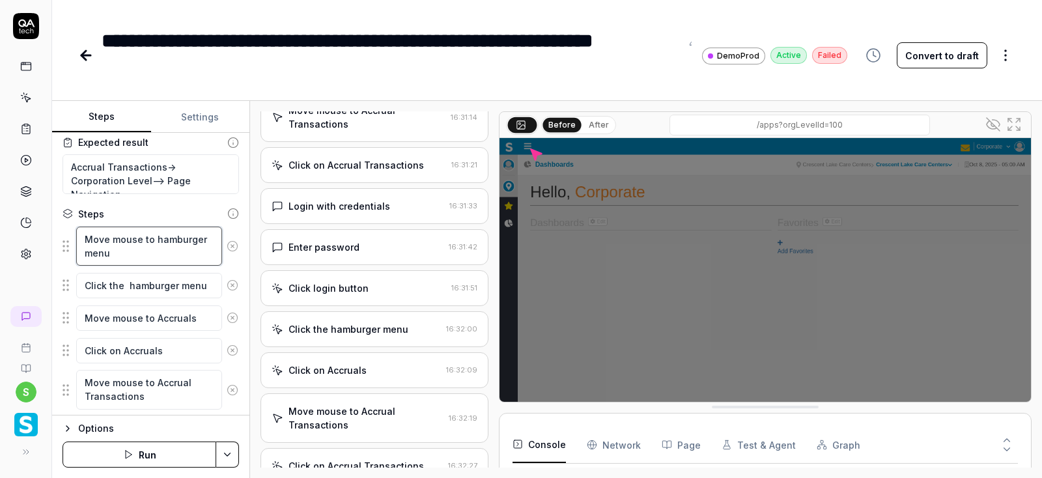
scroll to position [539, 0]
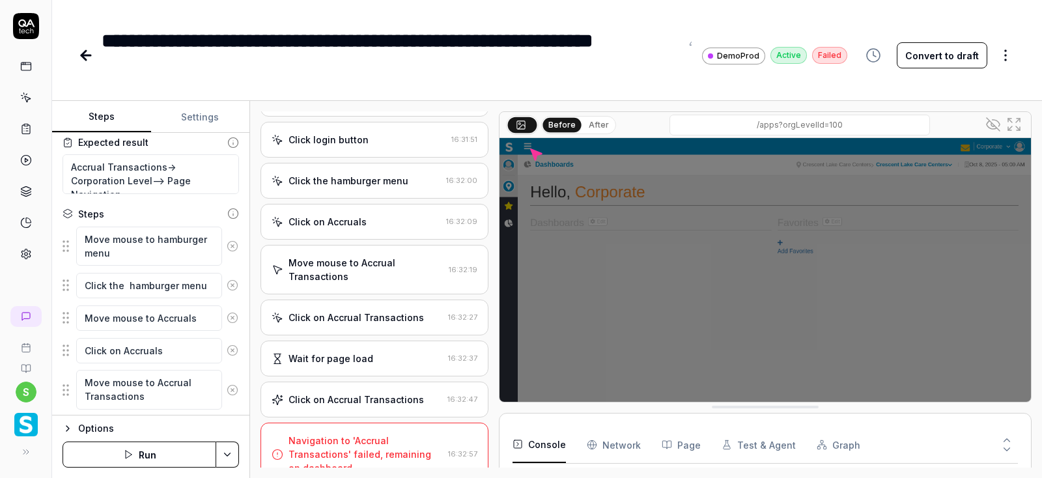
click at [359, 393] on div "Click on Accrual Transactions" at bounding box center [356, 400] width 135 height 14
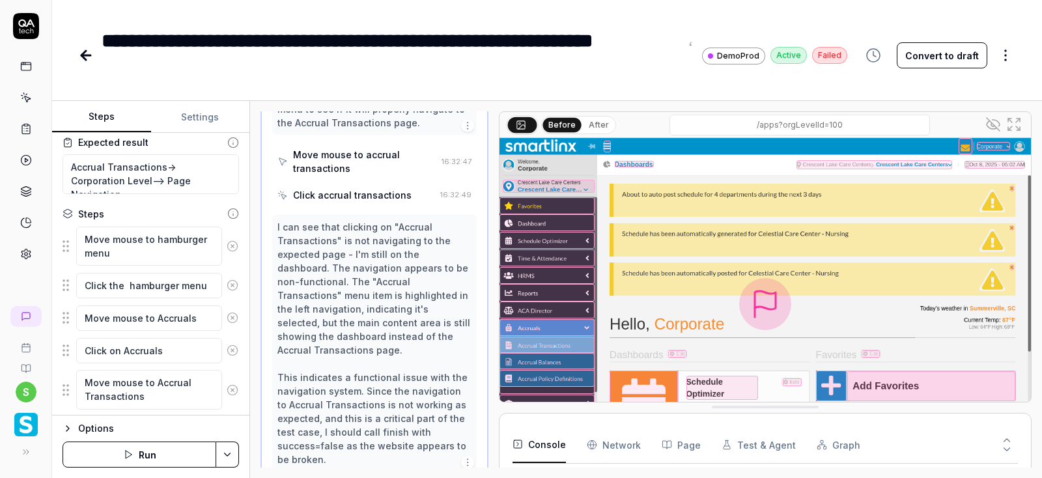
scroll to position [829, 0]
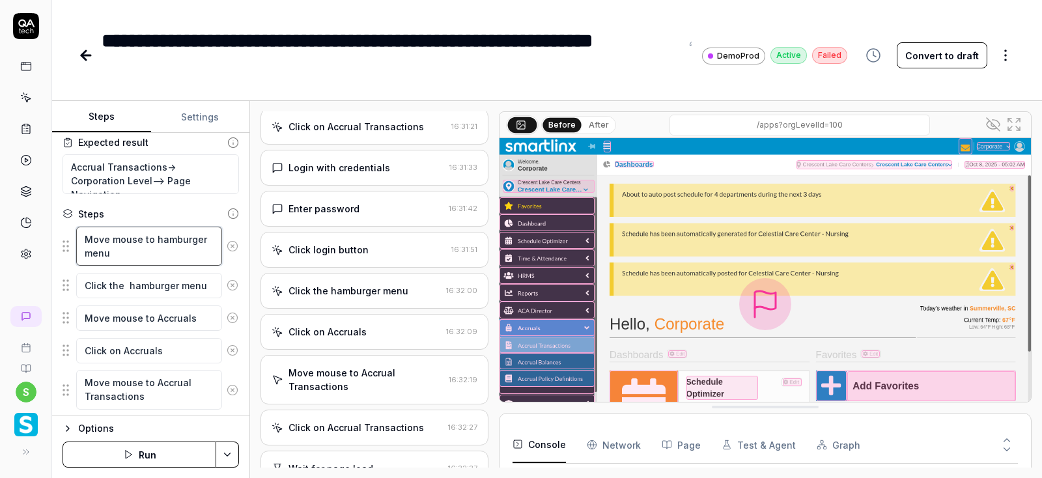
click at [140, 241] on textarea "Move mouse to hamburger menu" at bounding box center [149, 247] width 146 height 40
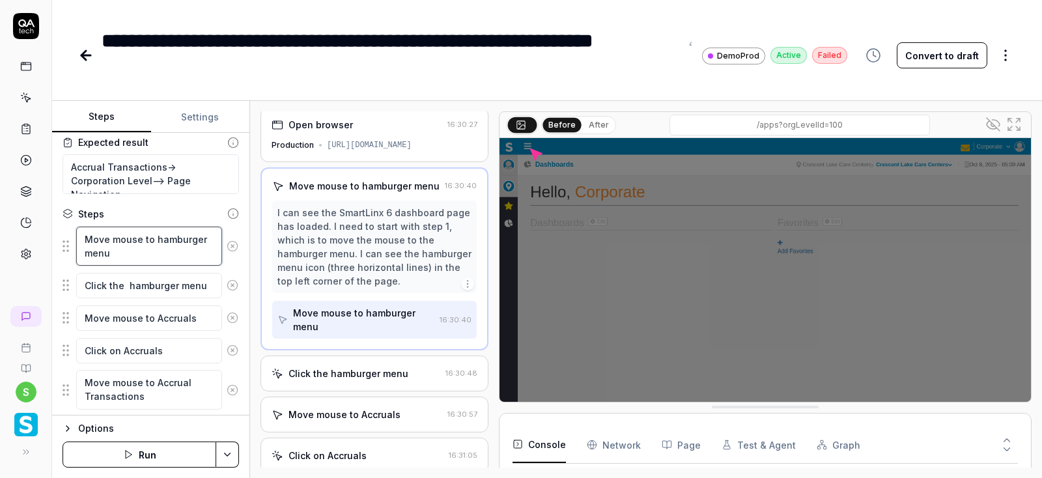
scroll to position [0, 0]
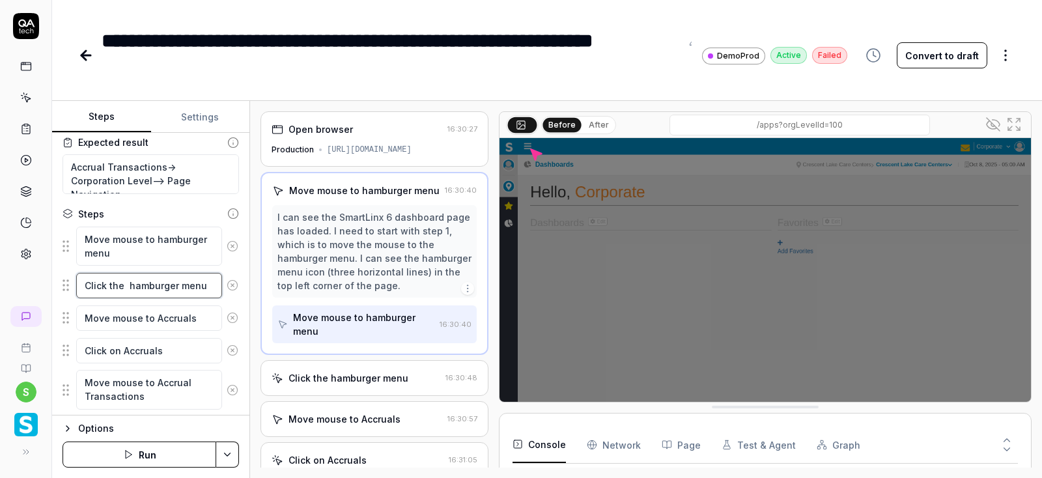
click at [168, 288] on textarea "Click the hamburger menu" at bounding box center [149, 285] width 146 height 25
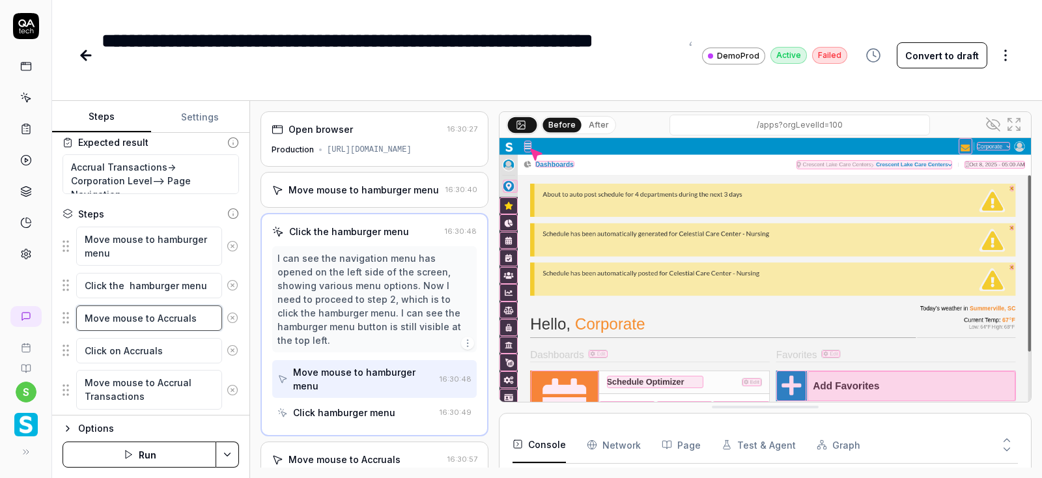
click at [165, 319] on textarea "Move mouse to Accruals" at bounding box center [149, 317] width 146 height 25
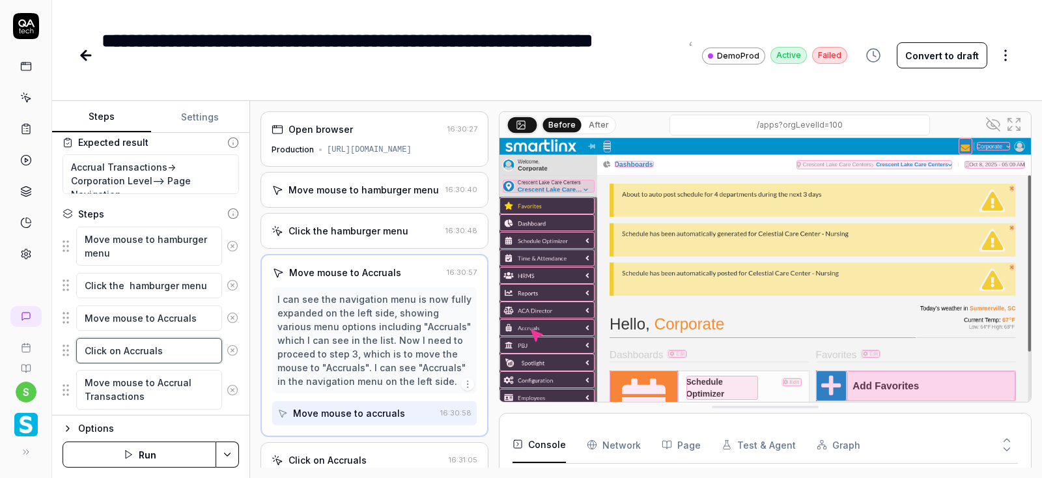
click at [169, 346] on textarea "Click on Accruals" at bounding box center [149, 350] width 146 height 25
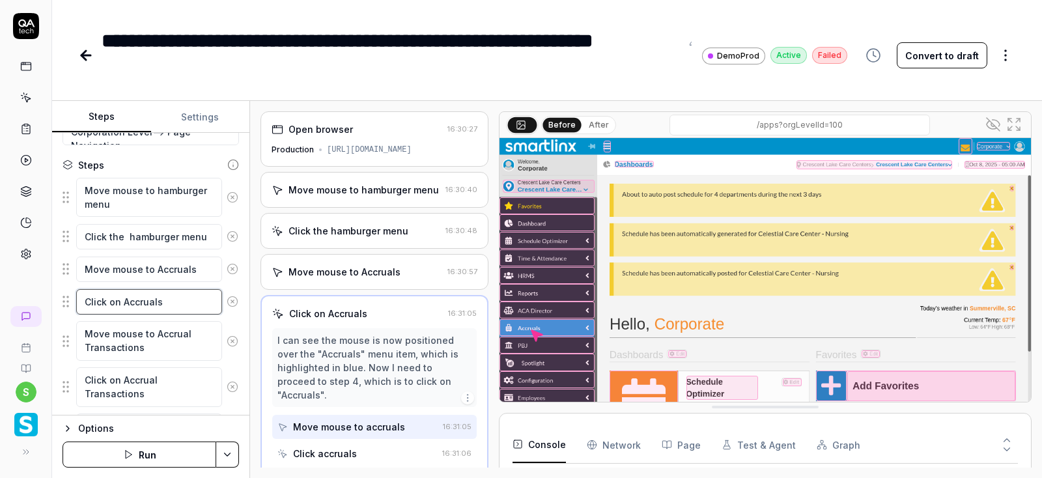
scroll to position [156, 0]
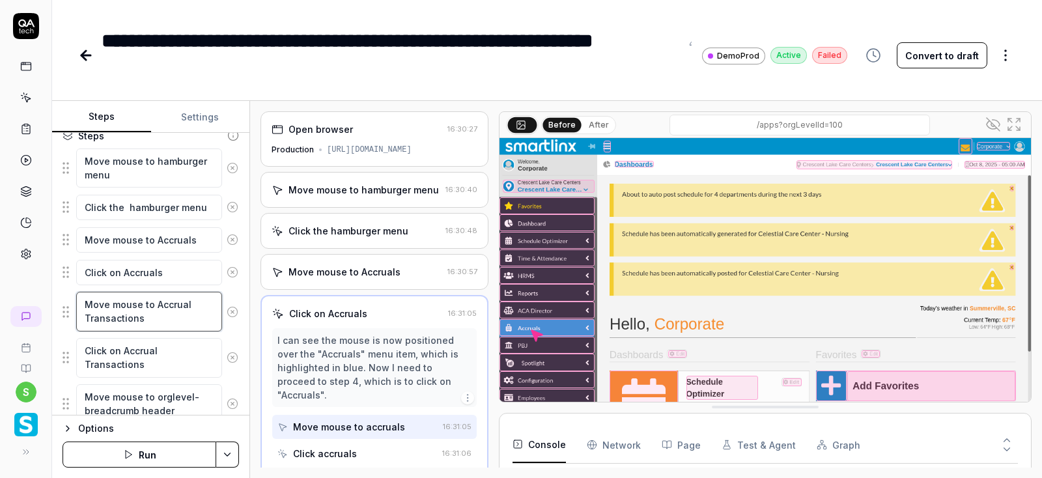
click at [158, 319] on textarea "Move mouse to Accrual Transactions" at bounding box center [149, 312] width 146 height 40
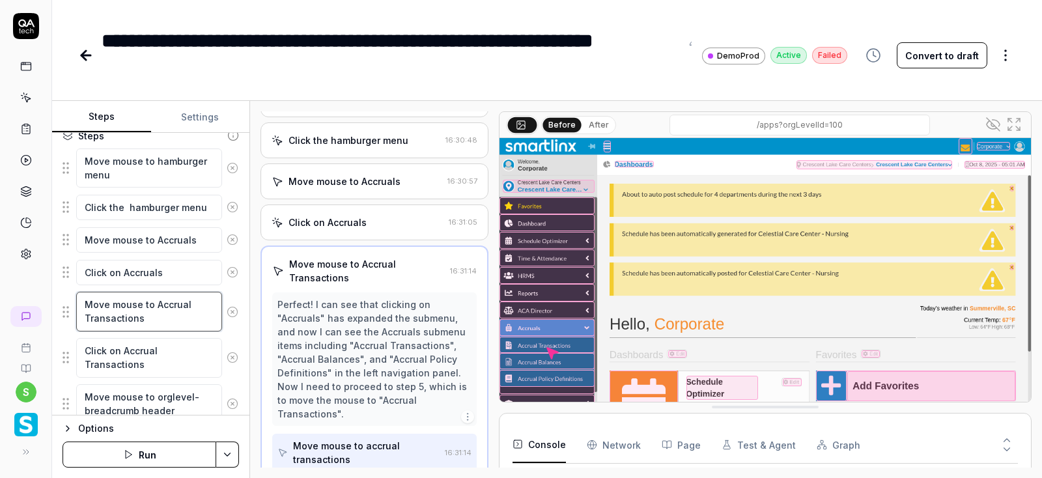
scroll to position [234, 0]
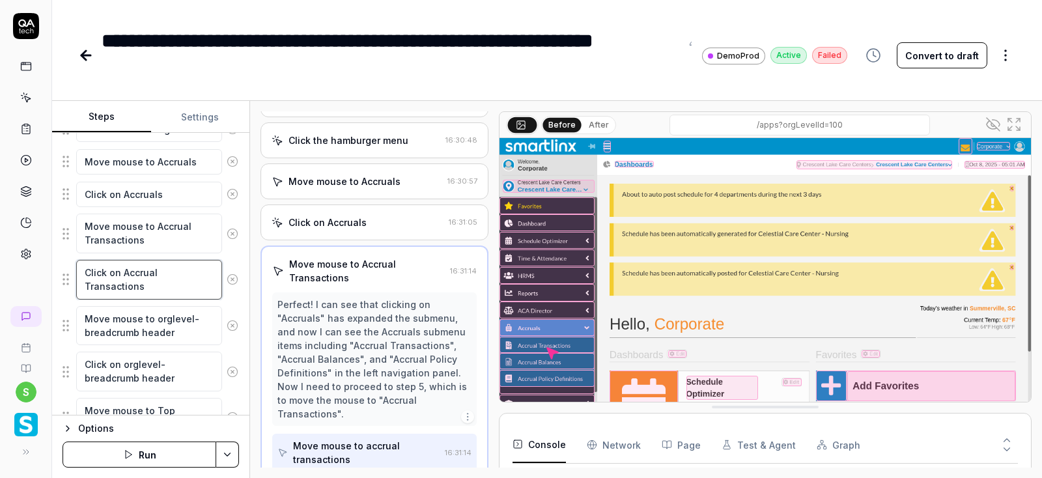
click at [163, 285] on textarea "Click on Accrual Transactions" at bounding box center [149, 280] width 146 height 40
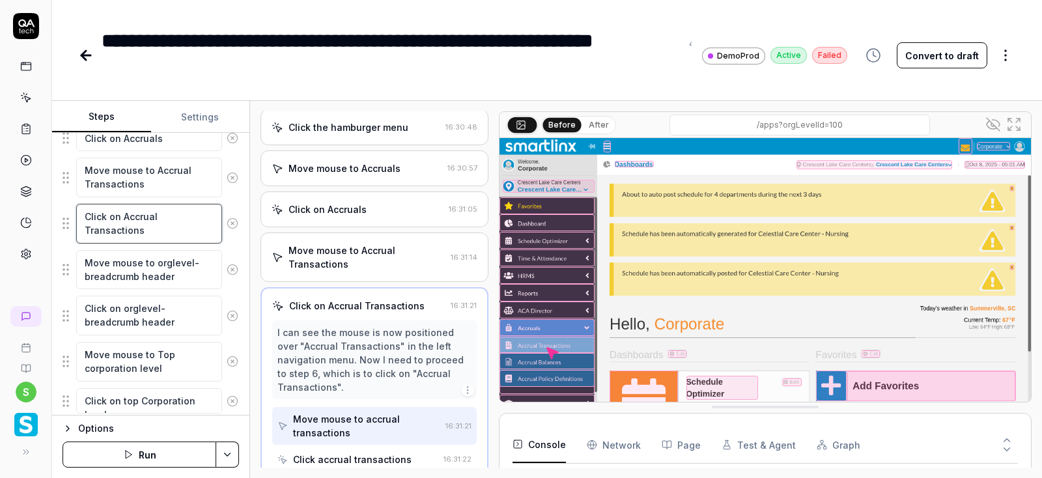
scroll to position [313, 0]
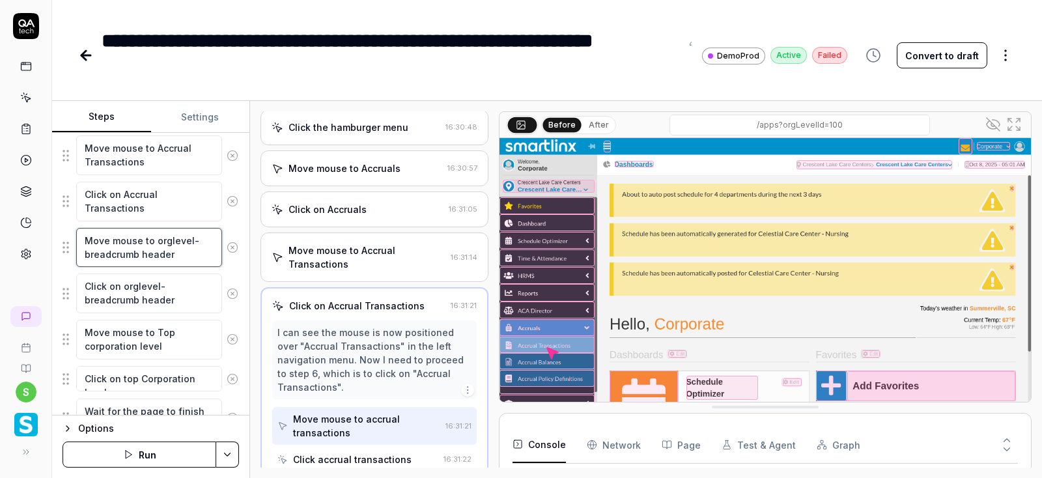
click at [180, 256] on textarea "Move mouse to orglevel-breadcrumb header" at bounding box center [149, 248] width 146 height 40
click at [193, 295] on textarea "Click on orglevel-breadcrumb header" at bounding box center [149, 294] width 146 height 40
click at [236, 246] on icon at bounding box center [233, 248] width 12 height 12
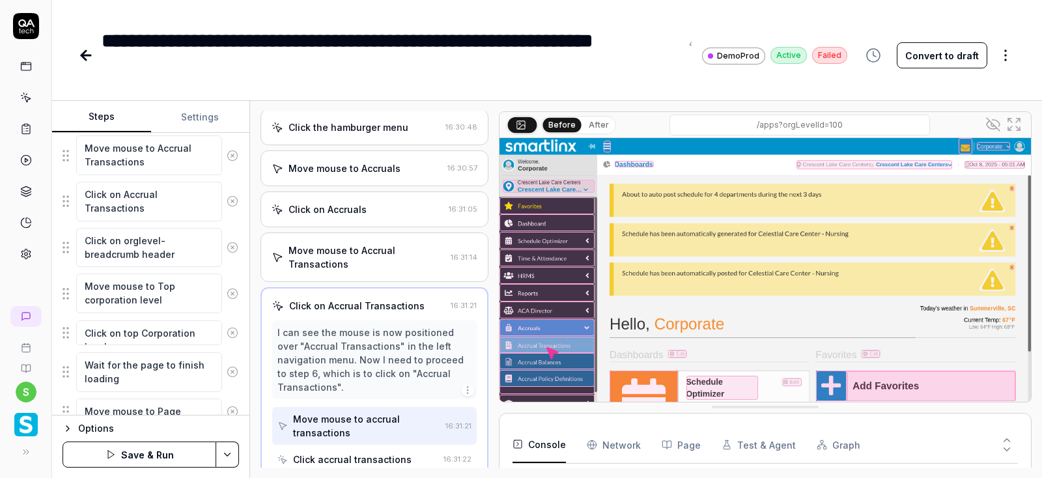
click at [236, 246] on icon at bounding box center [233, 248] width 12 height 12
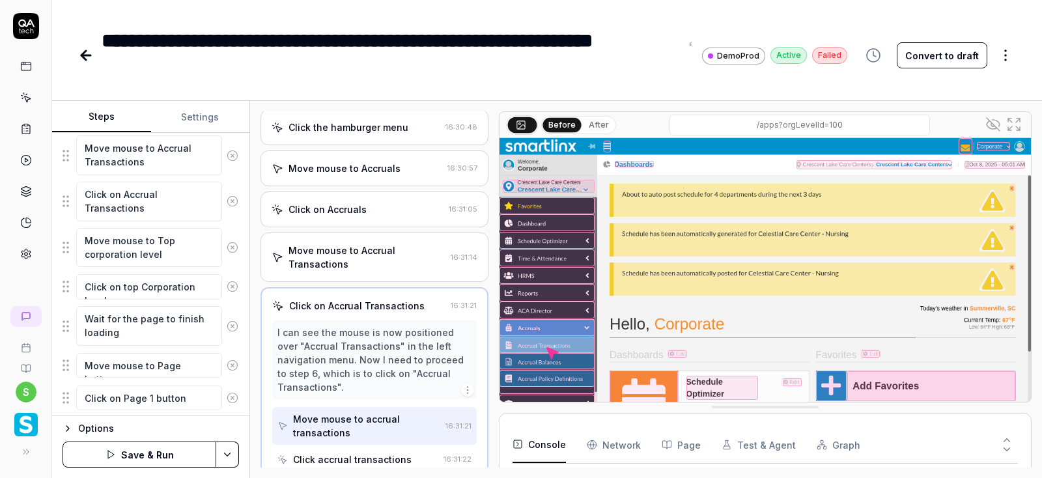
click at [234, 245] on icon at bounding box center [233, 248] width 12 height 12
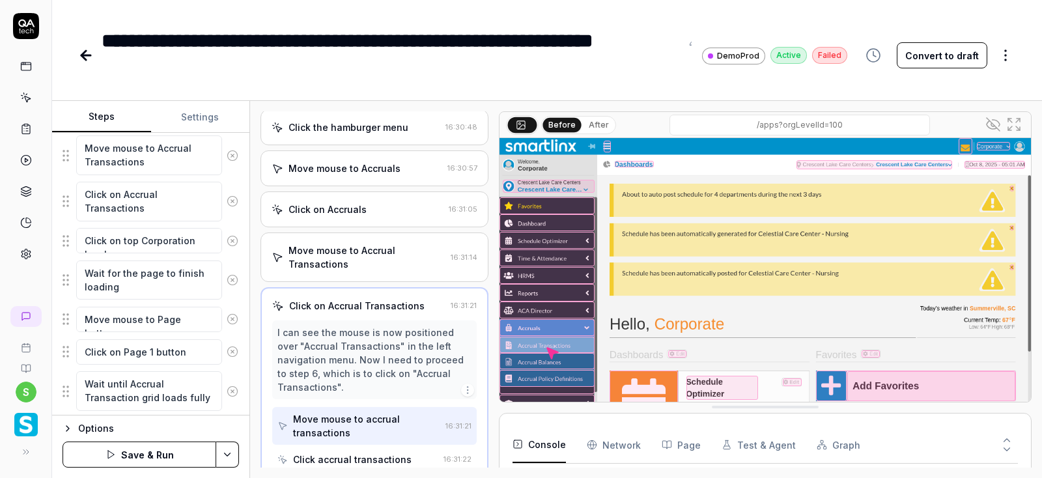
click at [233, 238] on icon at bounding box center [233, 241] width 12 height 12
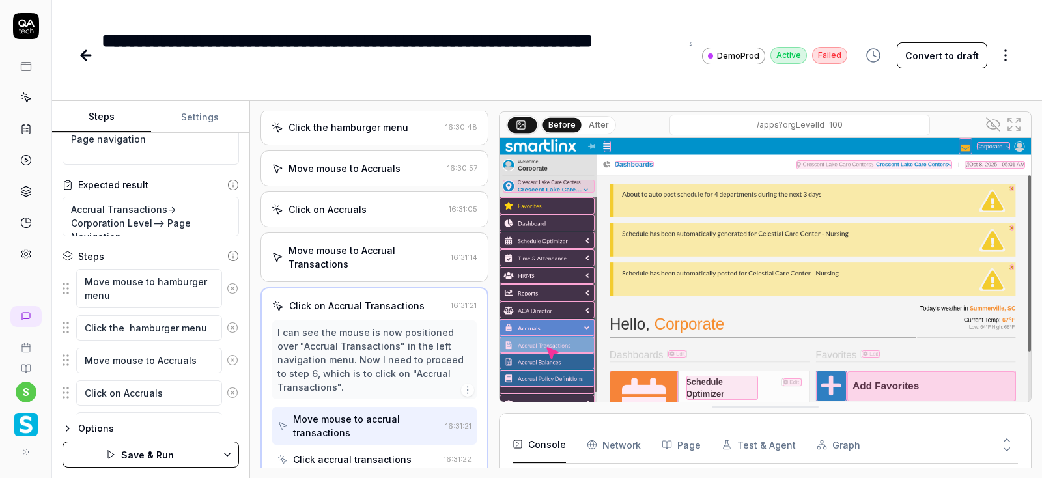
scroll to position [0, 0]
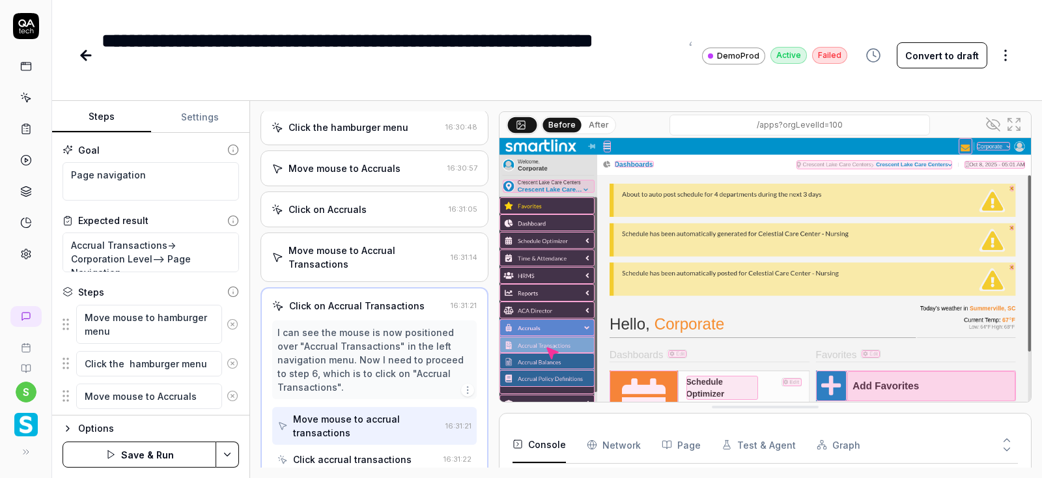
click at [234, 448] on html "**********" at bounding box center [521, 239] width 1042 height 478
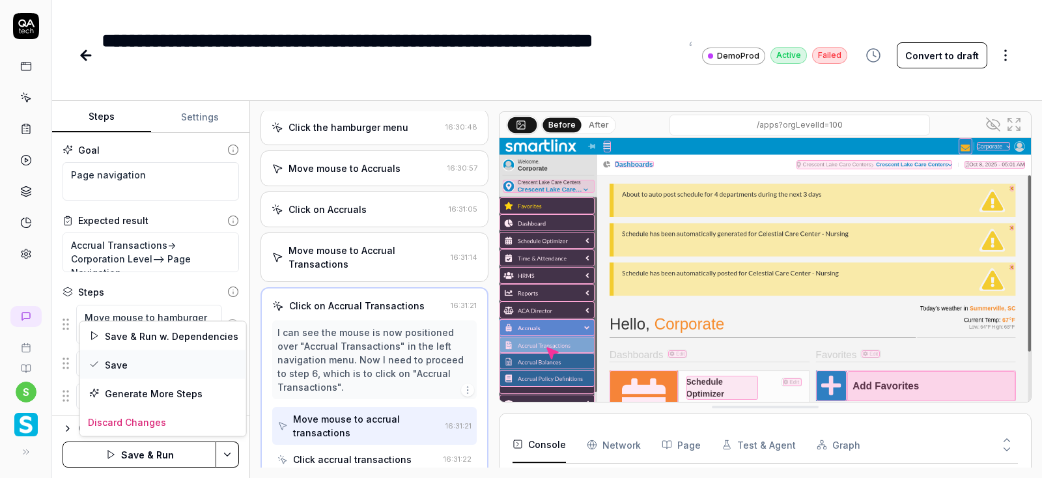
click at [117, 368] on div "Save" at bounding box center [163, 364] width 166 height 29
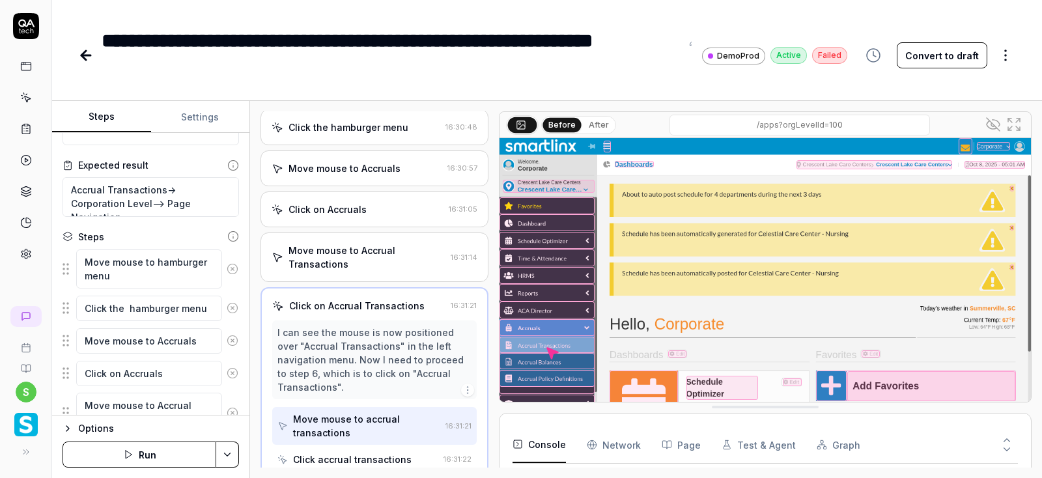
scroll to position [78, 0]
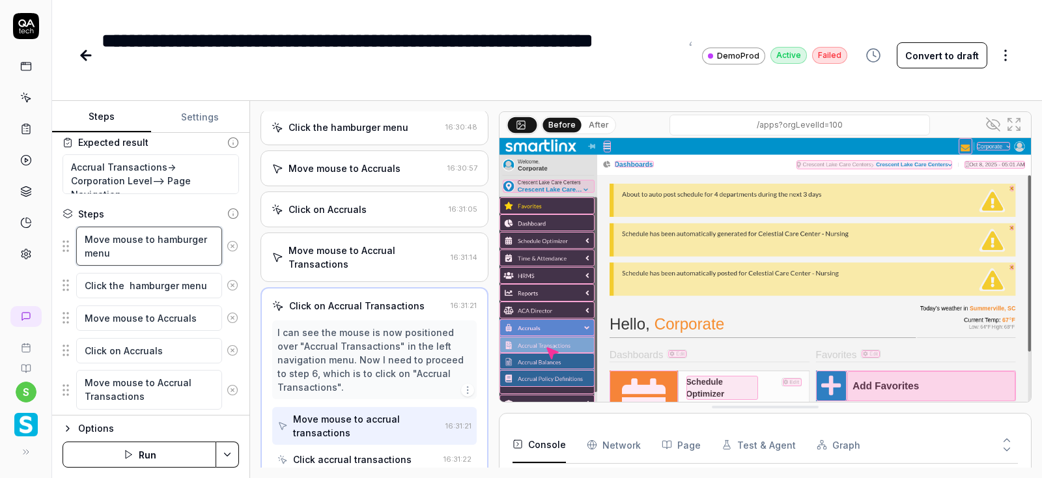
click at [171, 241] on textarea "Move mouse to hamburger menu" at bounding box center [149, 247] width 146 height 40
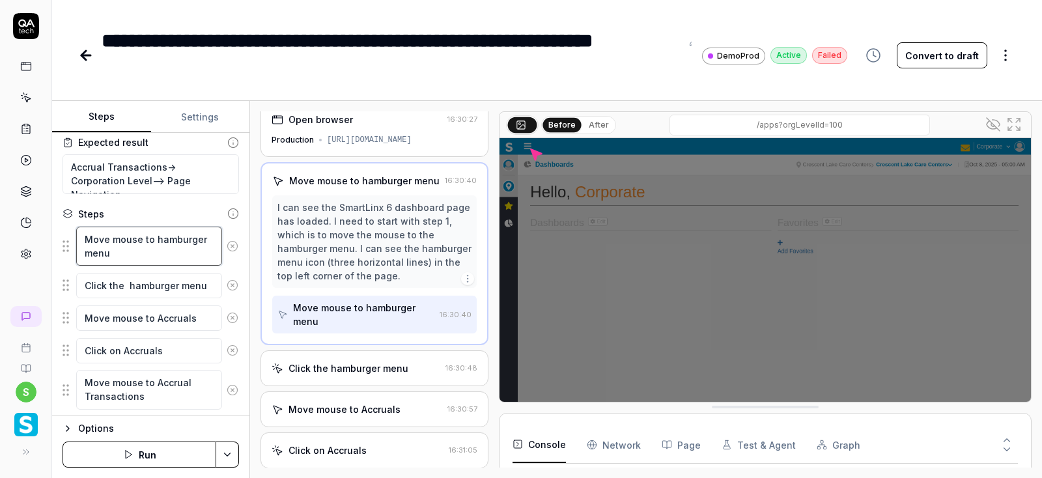
scroll to position [2, 0]
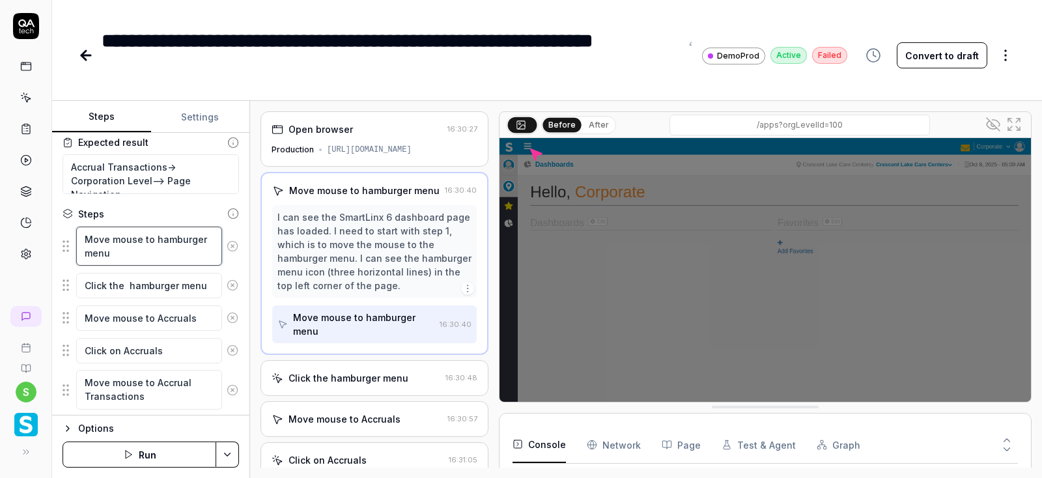
click at [139, 248] on textarea "Move mouse to hamburger menu" at bounding box center [149, 247] width 146 height 40
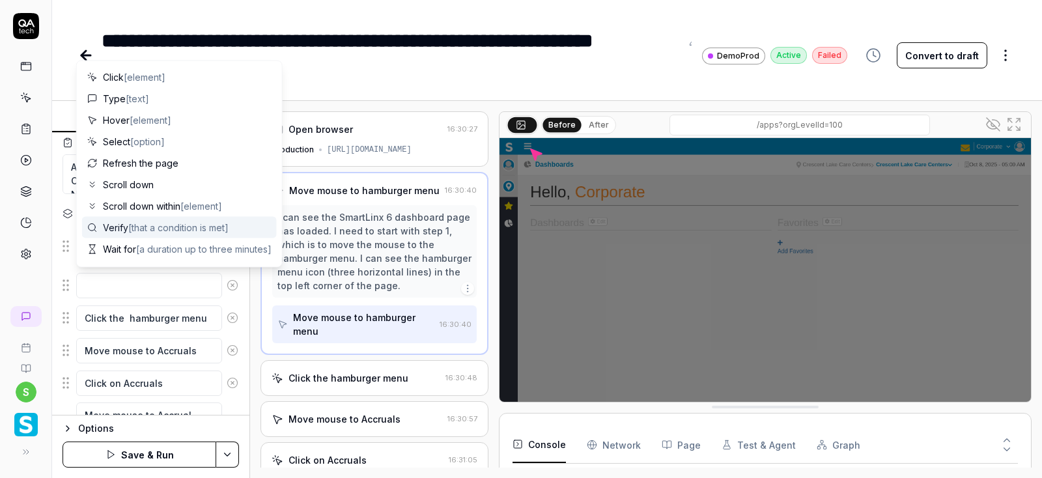
click at [108, 288] on textarea at bounding box center [149, 285] width 146 height 25
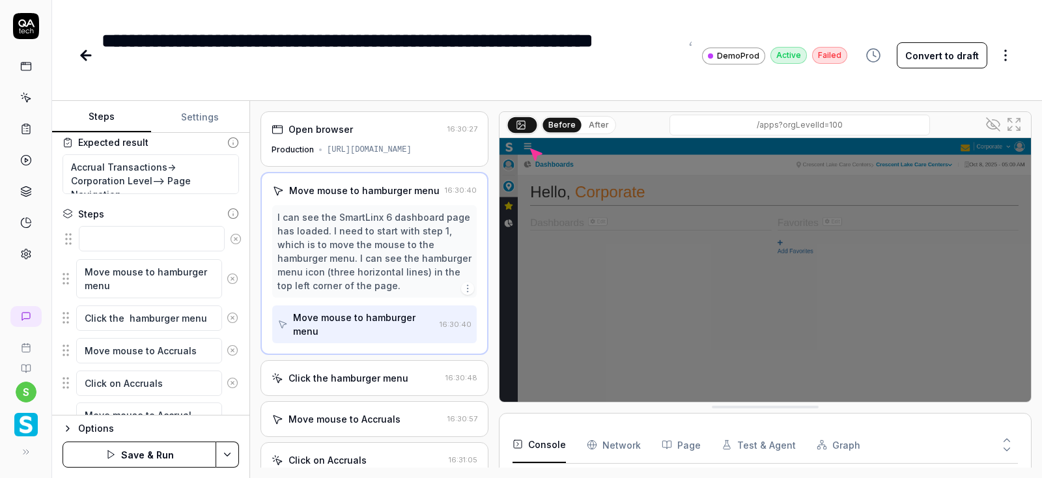
drag, startPoint x: 66, startPoint y: 287, endPoint x: 68, endPoint y: 241, distance: 46.3
click at [68, 241] on icon at bounding box center [66, 240] width 16 height 16
click at [119, 236] on textarea at bounding box center [149, 239] width 146 height 25
type textarea "*"
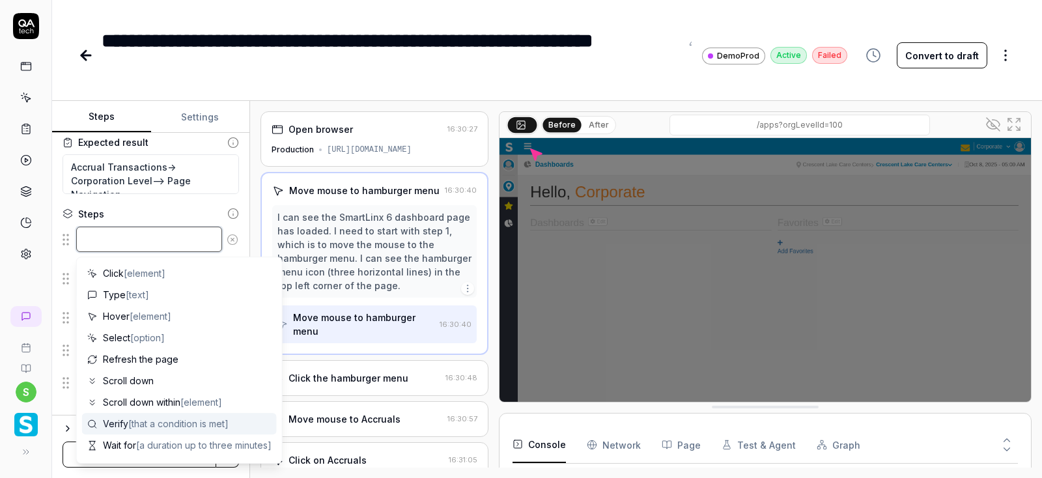
paste textarea "orglevel-breadcrumb header"
type textarea "orglevel-breadcrumb header"
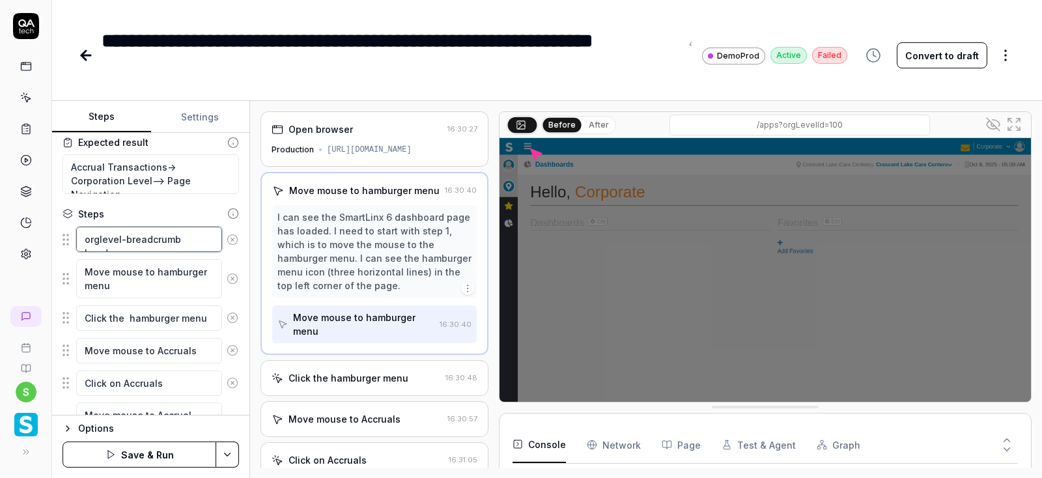
click at [86, 242] on textarea "orglevel-breadcrumb header" at bounding box center [149, 239] width 146 height 25
type textarea "*"
type textarea "Morglevel-breadcrumb header"
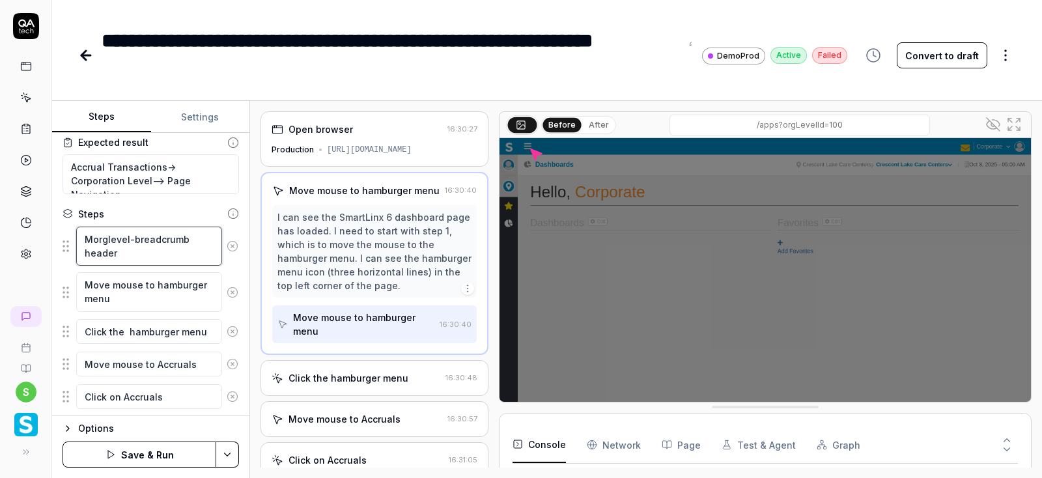
type textarea "*"
type textarea "Moorglevel-breadcrumb header"
type textarea "*"
type textarea "Movorglevel-breadcrumb header"
type textarea "*"
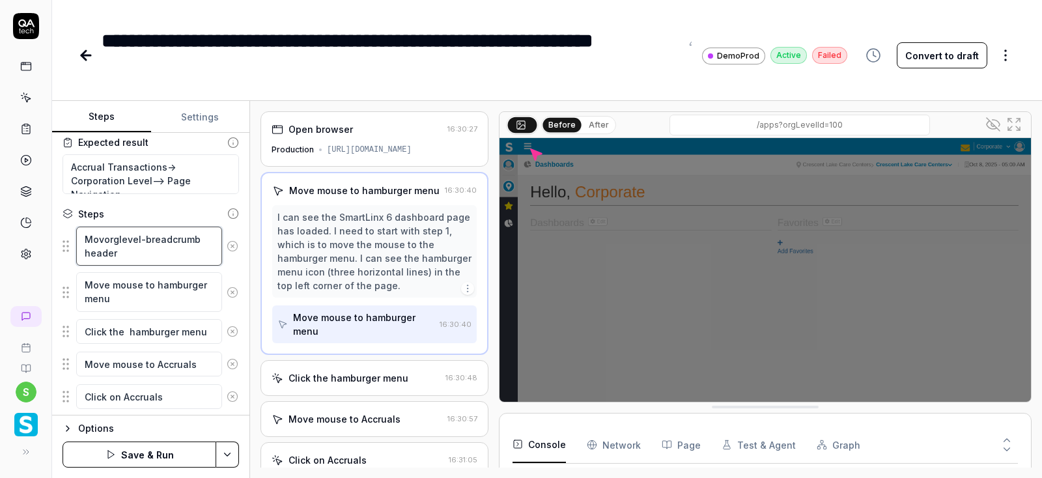
type textarea "Moveorglevel-breadcrumb header"
type textarea "*"
type textarea "Move orglevel-breadcrumb header"
type textarea "*"
type textarea "Move morglevel-breadcrumb header"
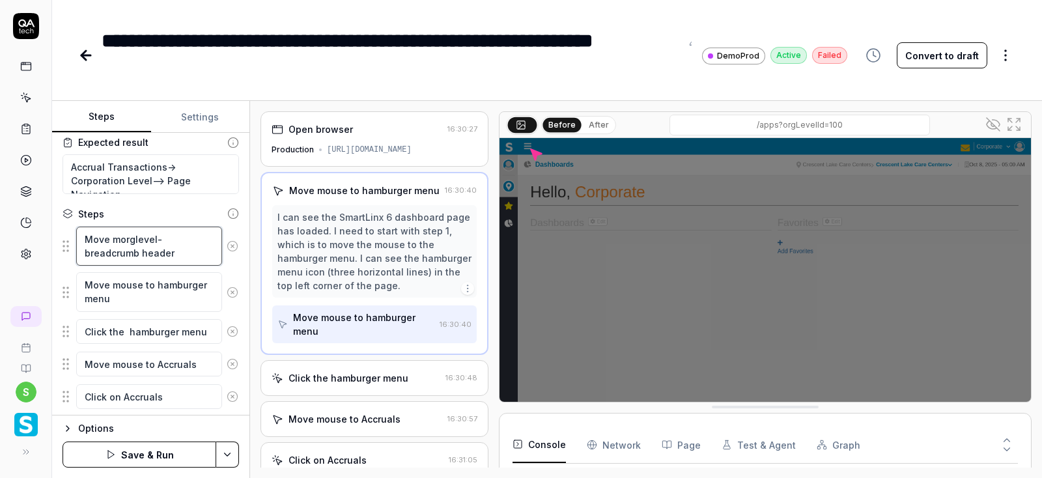
type textarea "*"
type textarea "Move moorglevel-breadcrumb header"
type textarea "*"
type textarea "Move mouorglevel-breadcrumb header"
type textarea "*"
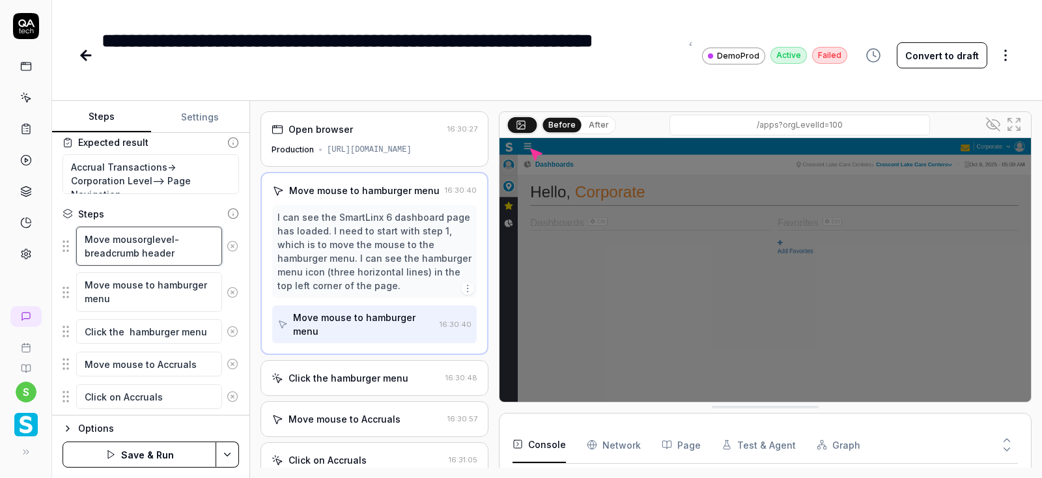
type textarea "Move mouseorglevel-breadcrumb header"
type textarea "*"
type textarea "Move mouse orglevel-breadcrumb header"
type textarea "*"
type textarea "Move mouse torglevel-breadcrumb header"
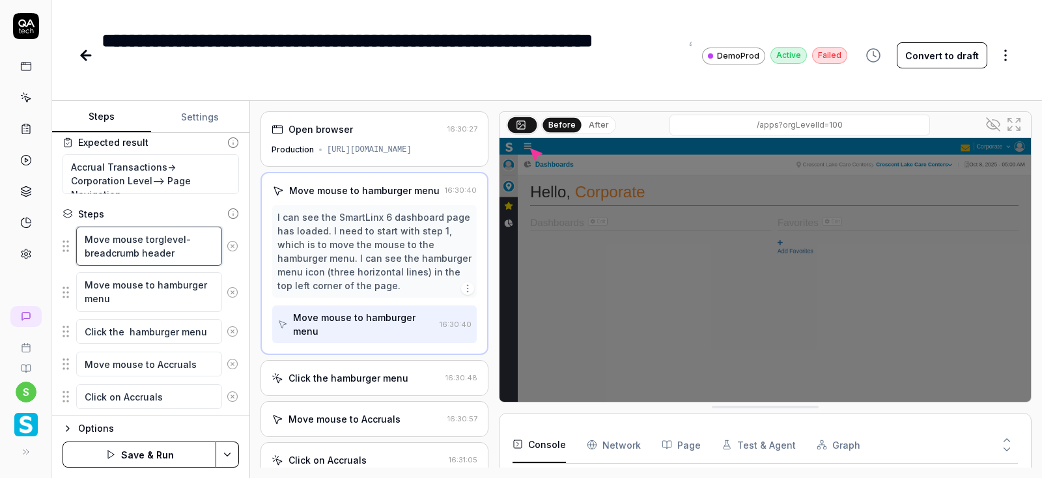
type textarea "*"
type textarea "Move mouse toorglevel-breadcrumb header"
type textarea "*"
click at [201, 253] on textarea "Move mouse to orglevel-breadcrumb header" at bounding box center [149, 247] width 146 height 40
type textarea "Move mouse to orglevel-breadcrumb header"
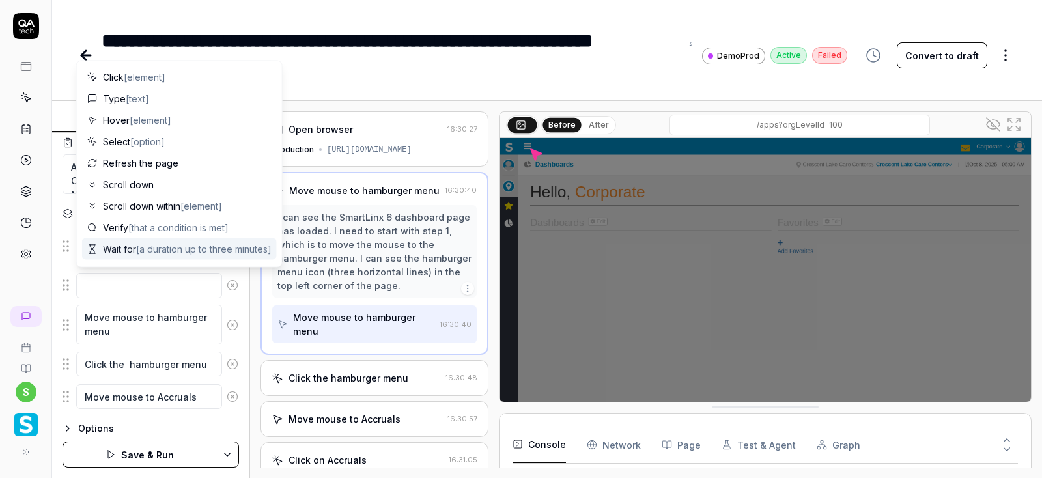
type textarea "*"
type textarea "Cl"
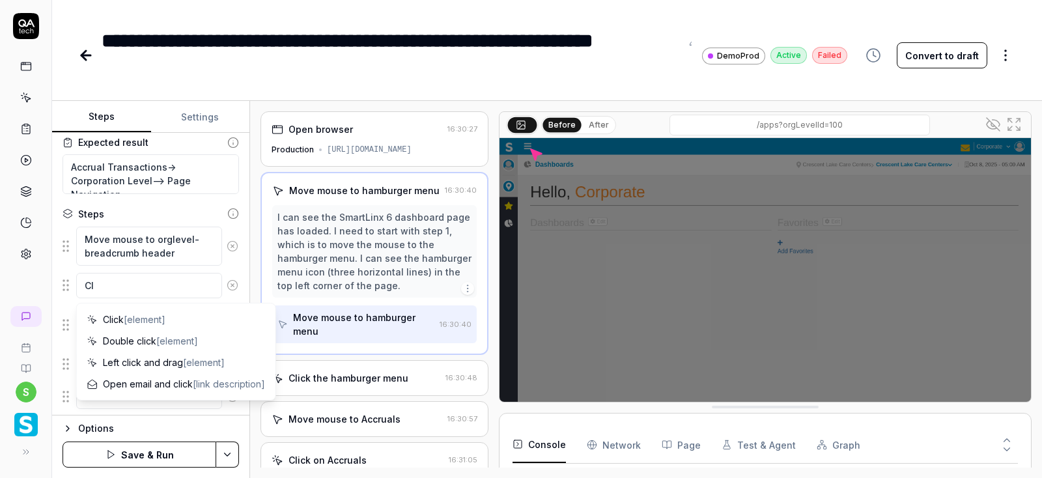
type textarea "*"
type textarea "Cli"
type textarea "*"
type textarea "Clic"
type textarea "*"
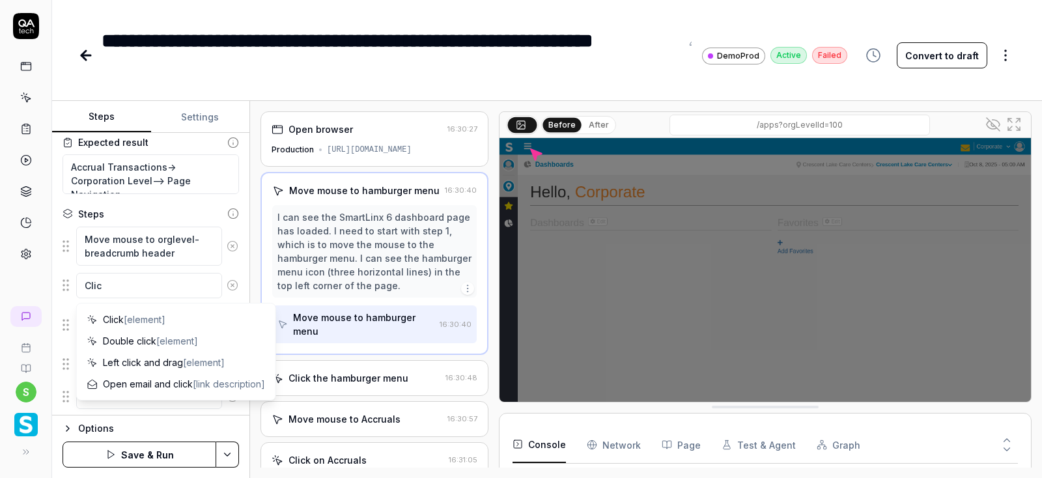
type textarea "Click"
type textarea "*"
type textarea "Click o"
type textarea "*"
type textarea "Click on"
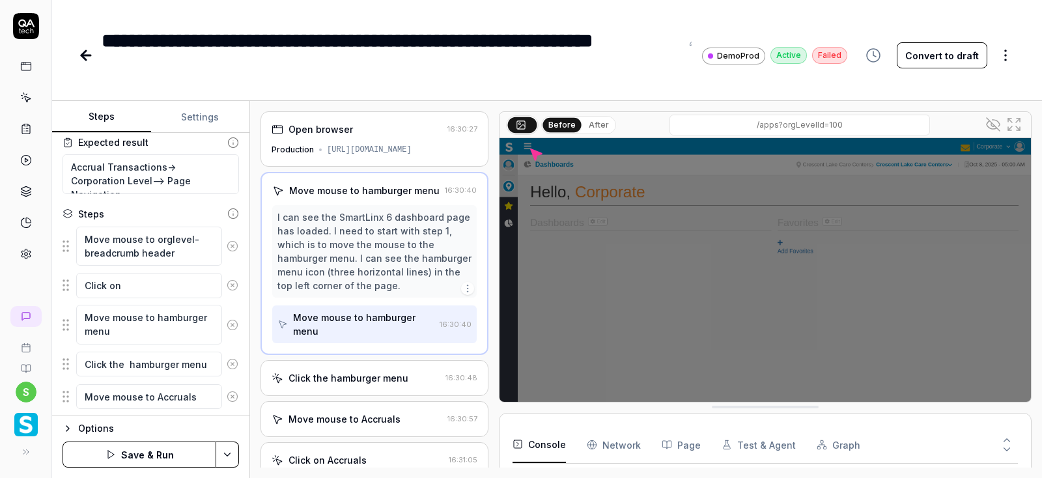
type textarea "*"
type textarea "Click on"
type textarea "*"
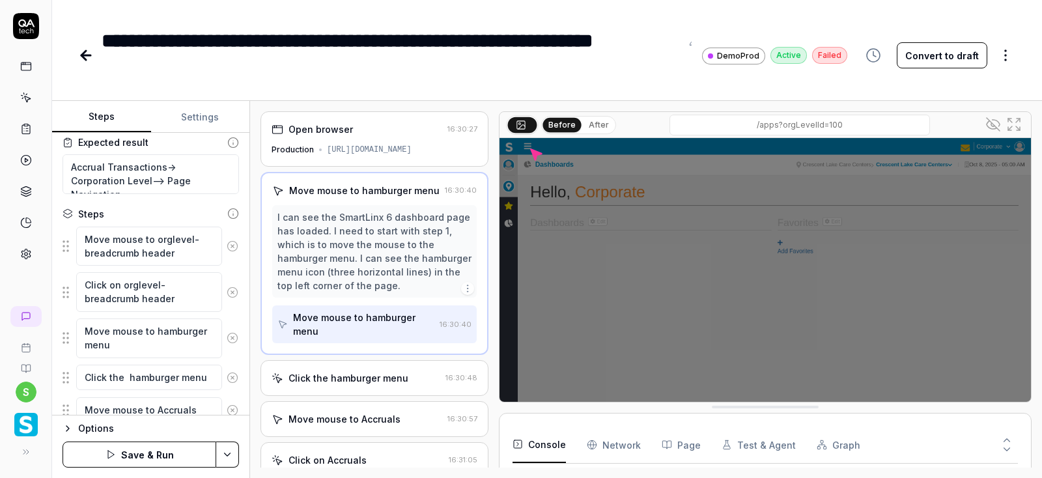
type textarea "Click on orglevel-breadcrumb header"
click at [246, 80] on div "**********" at bounding box center [392, 55] width 580 height 59
click at [222, 459] on html "**********" at bounding box center [521, 239] width 1042 height 478
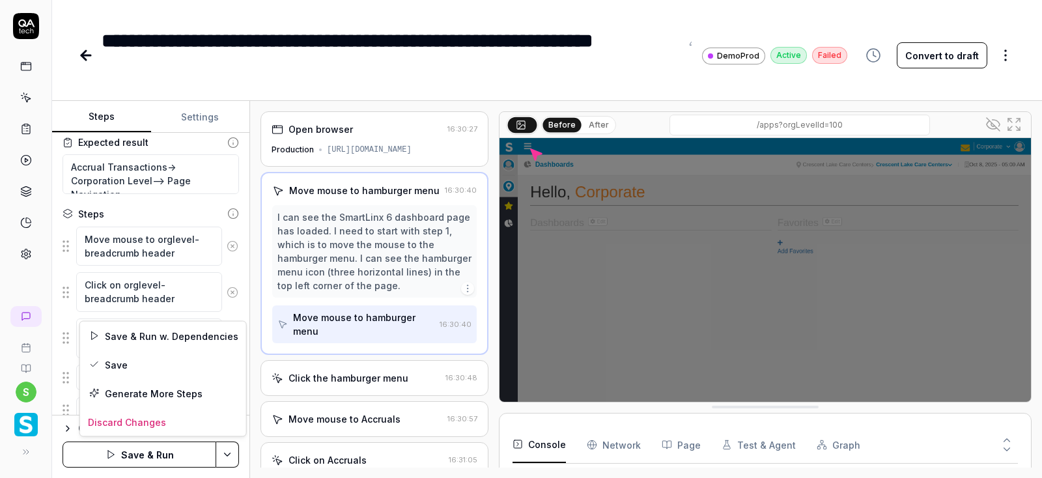
scroll to position [217, 0]
click at [120, 365] on div "Save" at bounding box center [163, 364] width 166 height 29
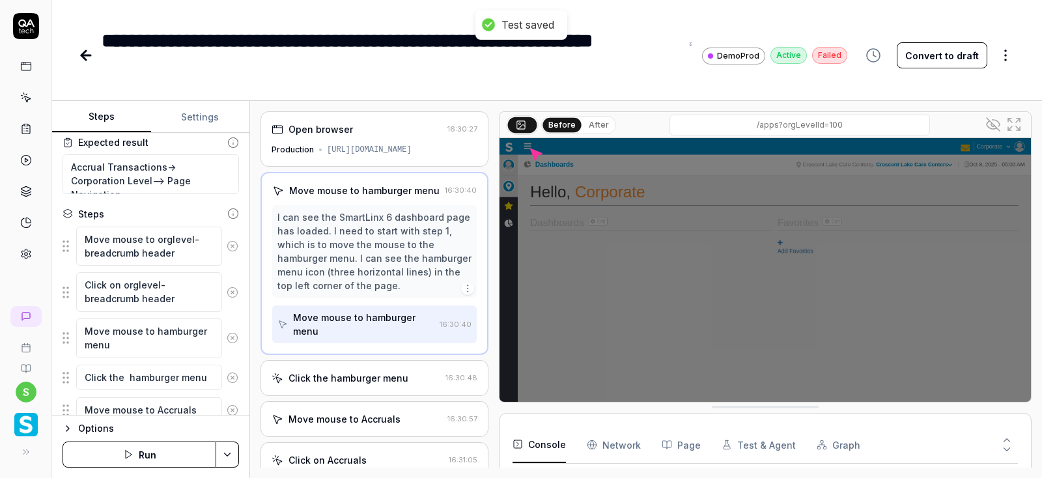
click at [130, 453] on icon "button" at bounding box center [128, 454] width 10 height 10
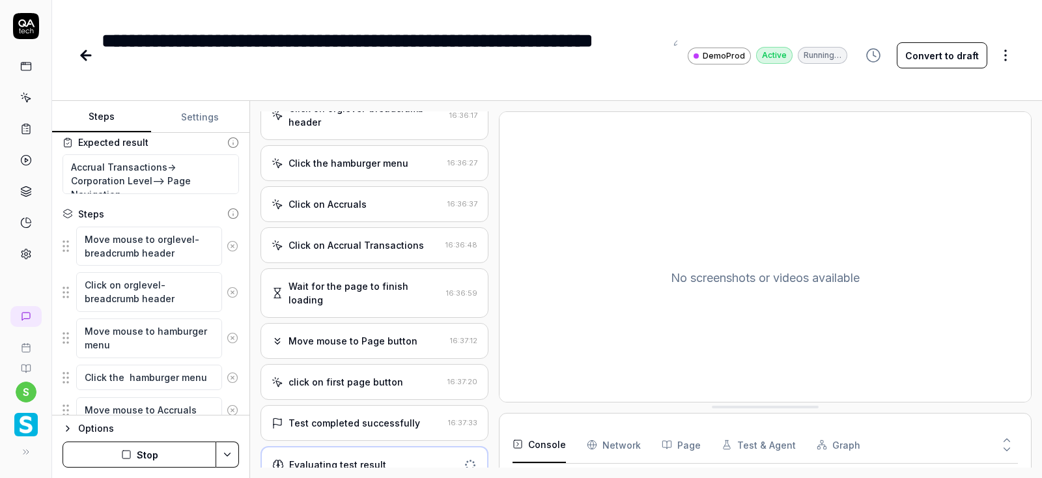
scroll to position [81, 0]
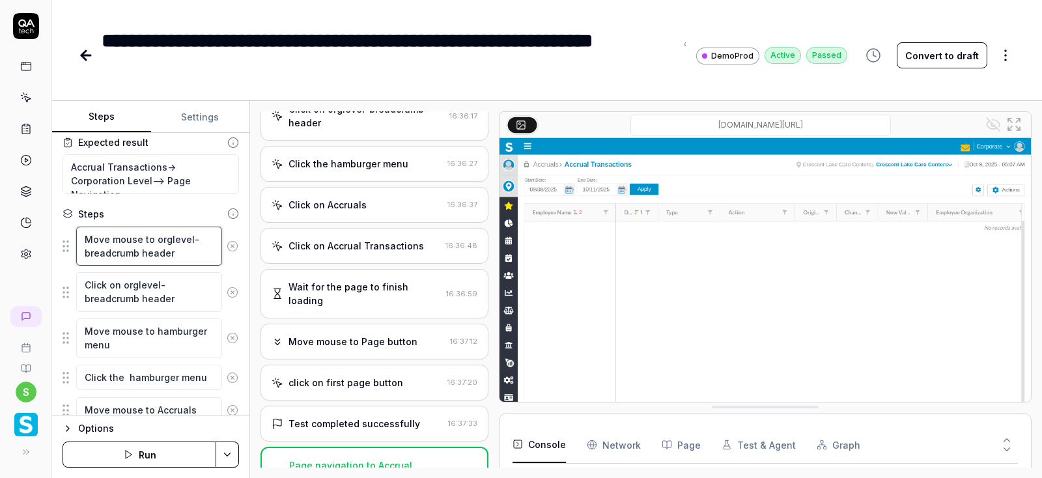
drag, startPoint x: 154, startPoint y: 240, endPoint x: 181, endPoint y: 249, distance: 28.8
click at [181, 249] on textarea "Move mouse to orglevel-breadcrumb header" at bounding box center [149, 247] width 146 height 40
paste textarea "__dep-text"
type textarea "*"
type textarea "Move mouse to orglevel-breadcrumb__dep-text"
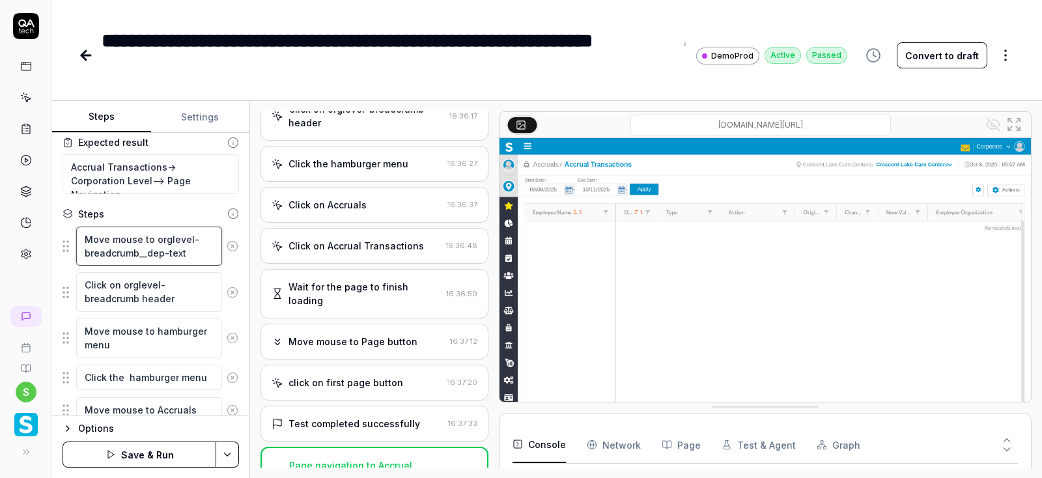
click at [197, 255] on textarea "Move mouse to orglevel-breadcrumb__dep-text" at bounding box center [149, 247] width 146 height 40
type textarea "*"
type textarea "Move mouse to orglevel-breadcrumb__dep-tex"
type textarea "*"
type textarea "Move mouse to orglevel-breadcrumb__dep-te"
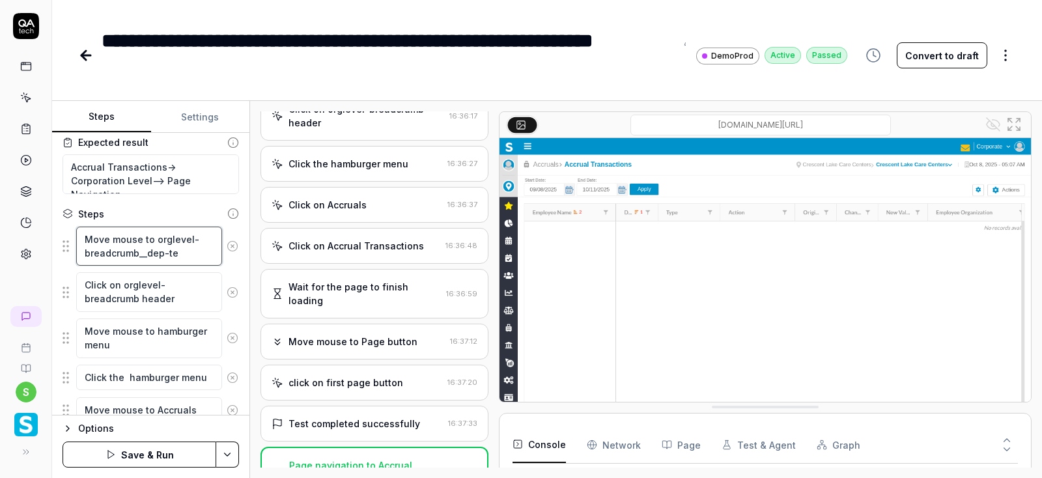
type textarea "*"
type textarea "Move mouse to orglevel-breadcrumb__dep-t"
type textarea "*"
type textarea "Move mouse to orglevel-breadcrumb__dep-"
type textarea "*"
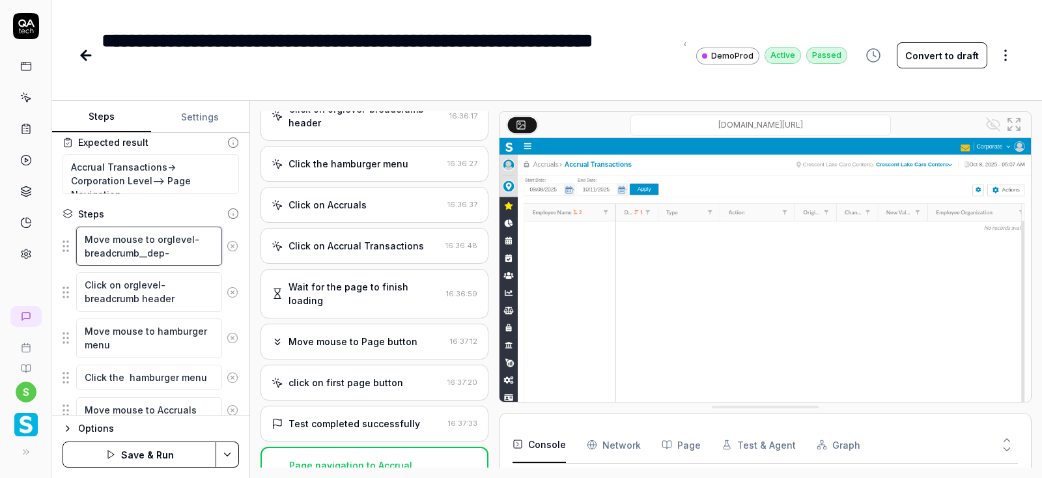
type textarea "Move mouse to orglevel-breadcrumb__dep"
type textarea "*"
type textarea "Move mouse to orglevel-breadcrumb__de"
type textarea "*"
type textarea "Move mouse to orglevel-breadcrumb__d"
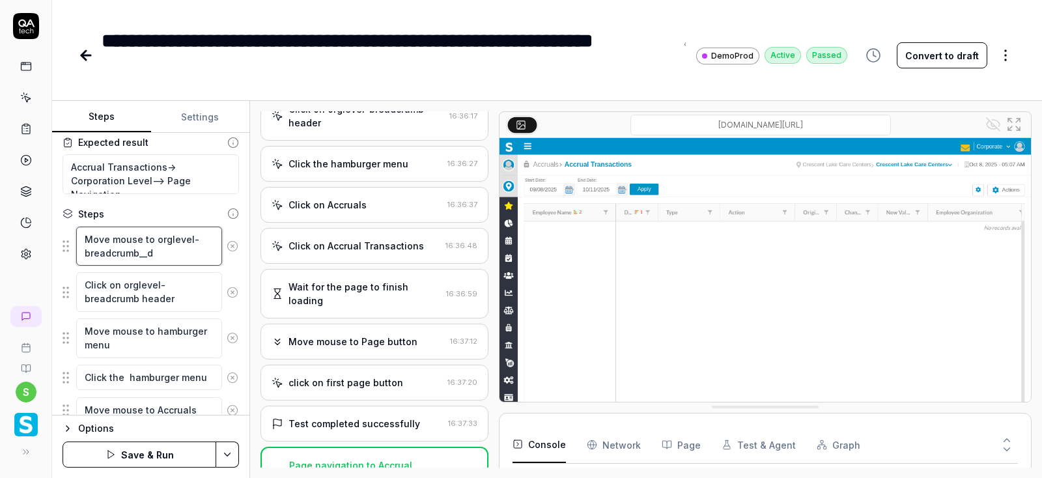
type textarea "*"
type textarea "Move mouse to orglevel-breadcrumb__"
type textarea "*"
type textarea "Move mouse to orglevel-breadcrumb_"
type textarea "*"
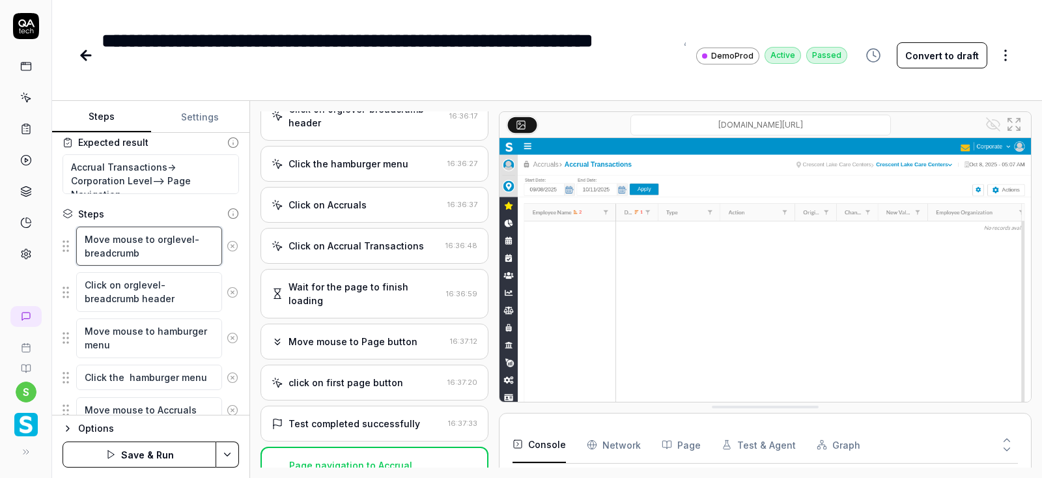
type textarea "Move mouse to orglevel-breadcrumb"
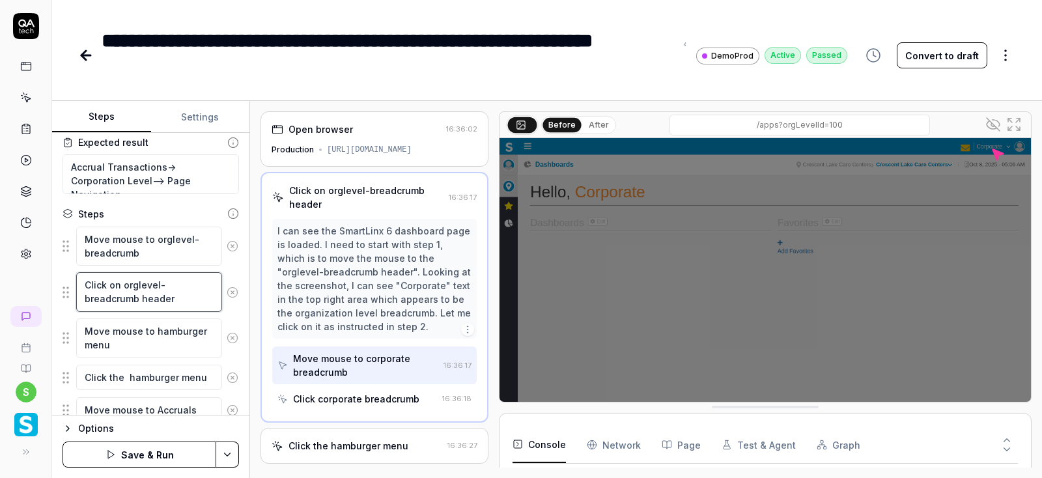
scroll to position [0, 0]
drag, startPoint x: 123, startPoint y: 287, endPoint x: 175, endPoint y: 295, distance: 52.0
click at [175, 295] on textarea "Click on orglevel-breadcrumb header" at bounding box center [149, 292] width 146 height 40
paste textarea "__dep-text"
type textarea "*"
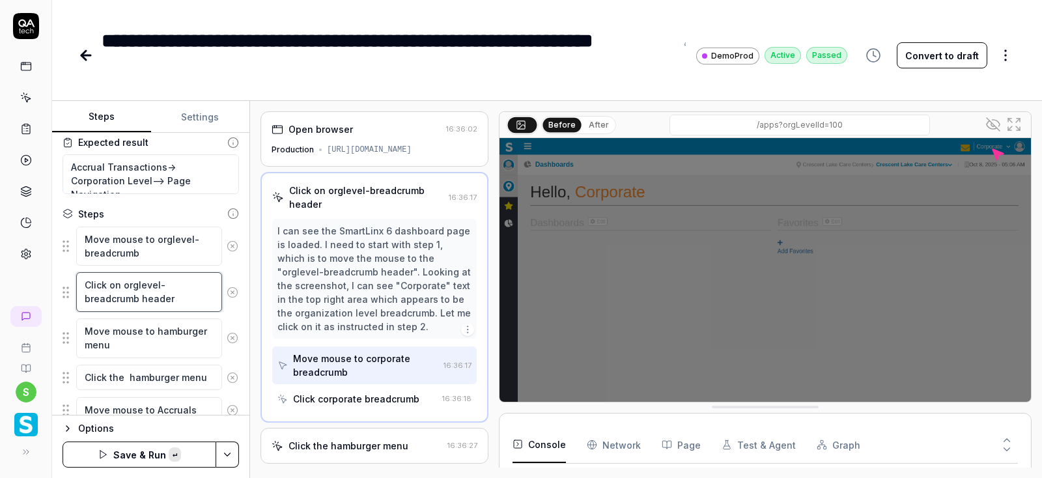
type textarea "Click on orglevel-breadcrumb__dep-text"
type textarea "*"
type textarea "Click on orglevel-breadcrumb__dep-tex"
type textarea "*"
type textarea "Click on orglevel-breadcrumb__dep-te"
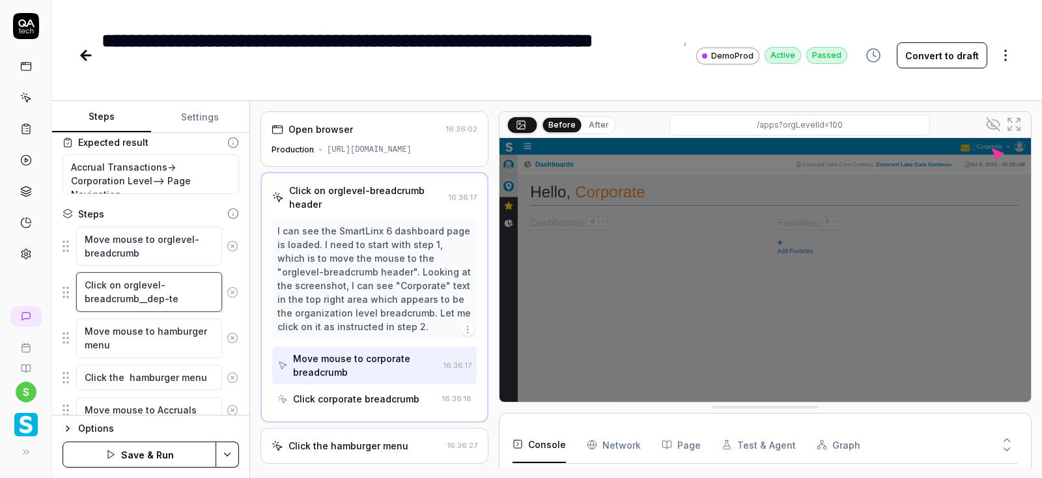
type textarea "*"
type textarea "Click on orglevel-breadcrumb__dep-t"
type textarea "*"
type textarea "Click on orglevel-breadcrumb__dep-"
type textarea "*"
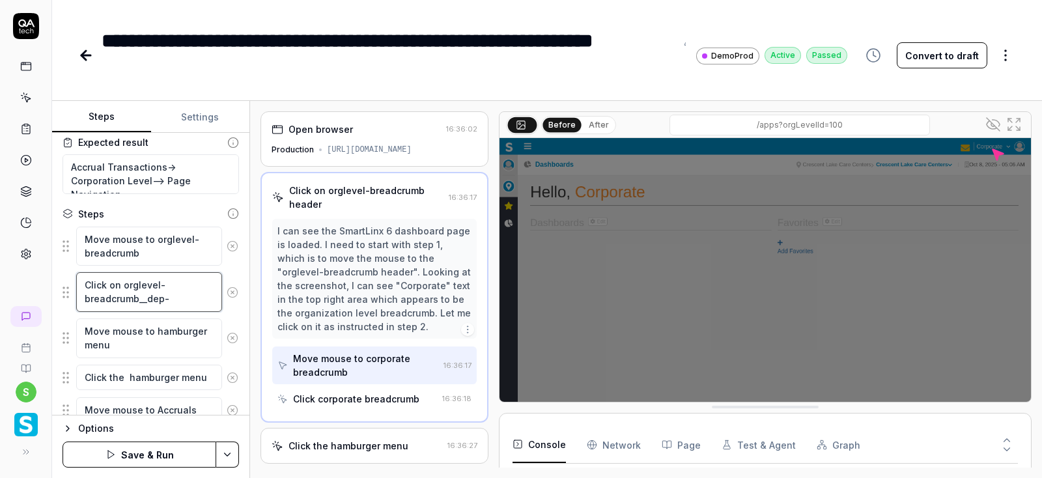
type textarea "Click on orglevel-breadcrumb__dep"
type textarea "*"
type textarea "Click on orglevel-breadcrumb__de"
type textarea "*"
type textarea "Click on orglevel-breadcrumb__d"
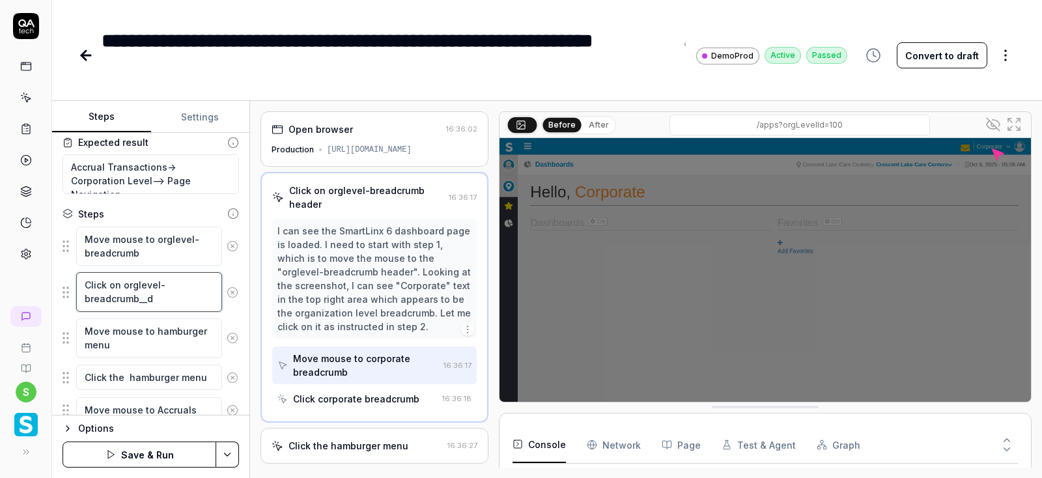
type textarea "*"
type textarea "Click on orglevel-breadcrumb__"
type textarea "*"
type textarea "Click on orglevel-breadcrumb_"
type textarea "*"
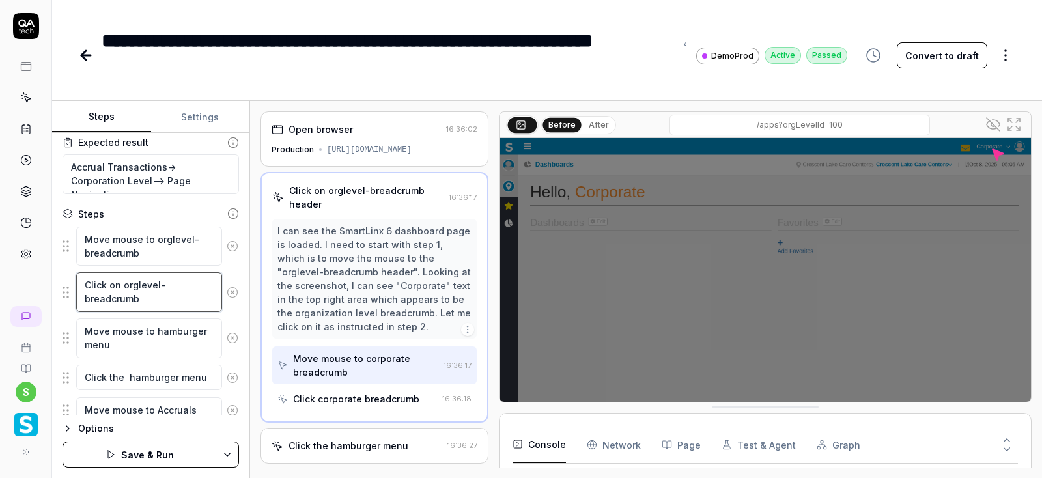
click at [179, 295] on textarea "Click on orglevel-breadcrumb" at bounding box center [149, 292] width 146 height 40
type textarea "Click on orglevel-breadcrumb"
click at [227, 449] on html "**********" at bounding box center [521, 239] width 1042 height 478
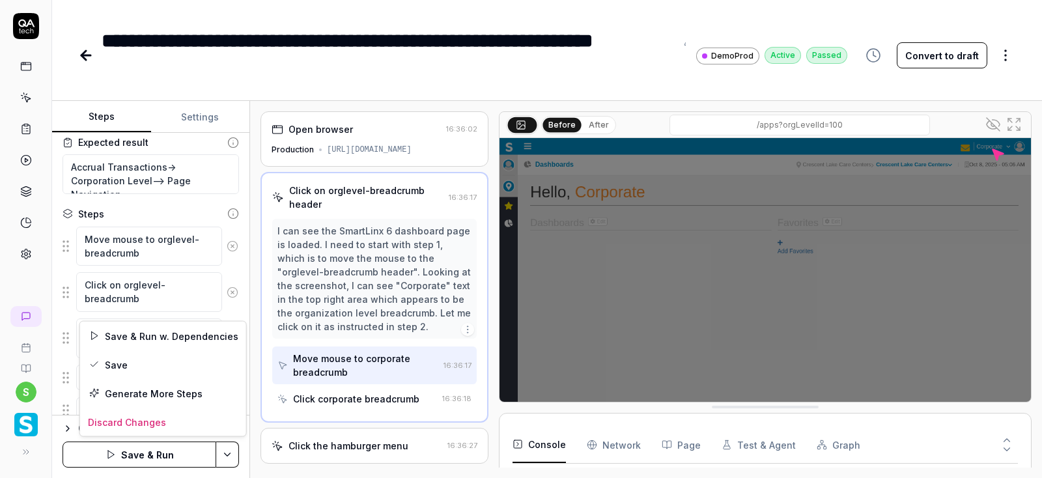
scroll to position [59, 0]
click at [125, 365] on div "Save" at bounding box center [163, 364] width 166 height 29
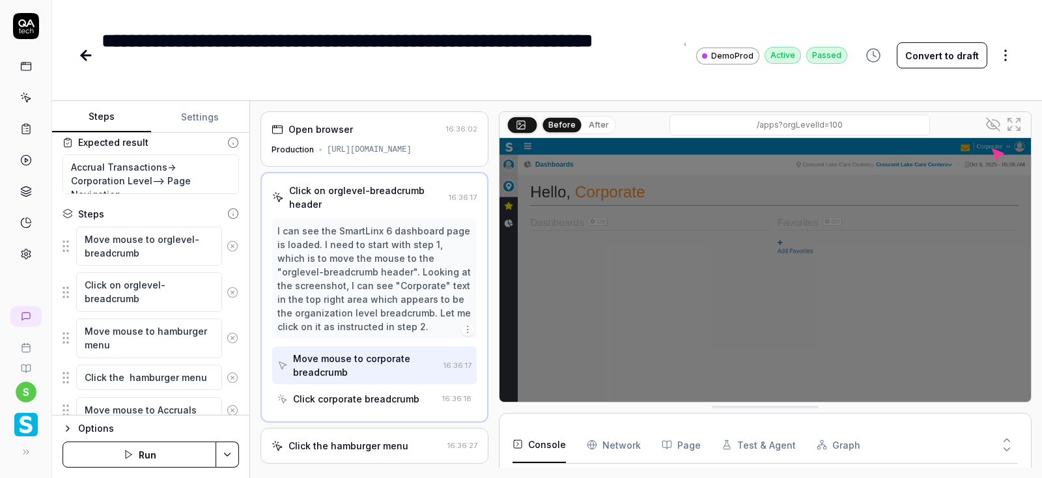
click at [518, 122] on icon at bounding box center [521, 124] width 10 height 10
click at [997, 129] on icon at bounding box center [993, 125] width 16 height 16
click at [995, 128] on icon at bounding box center [993, 125] width 16 height 16
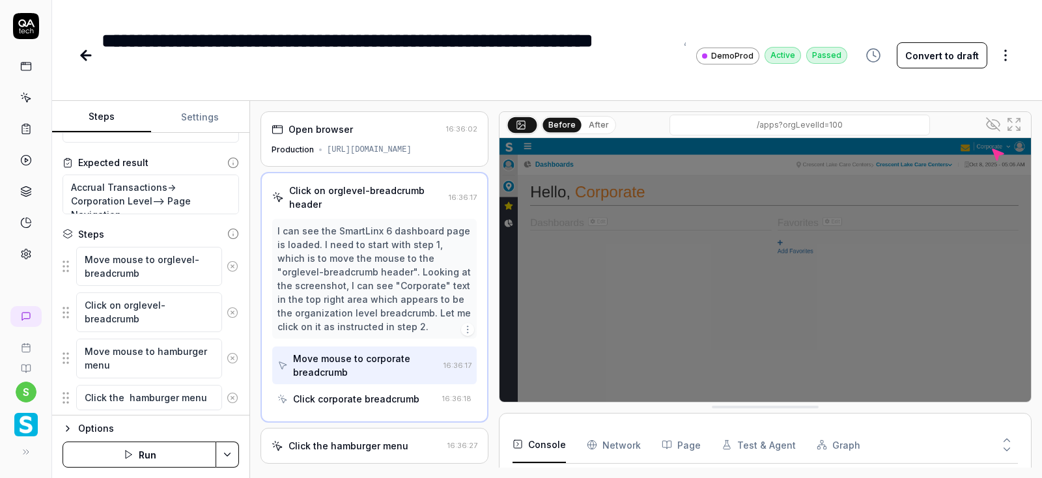
scroll to position [0, 0]
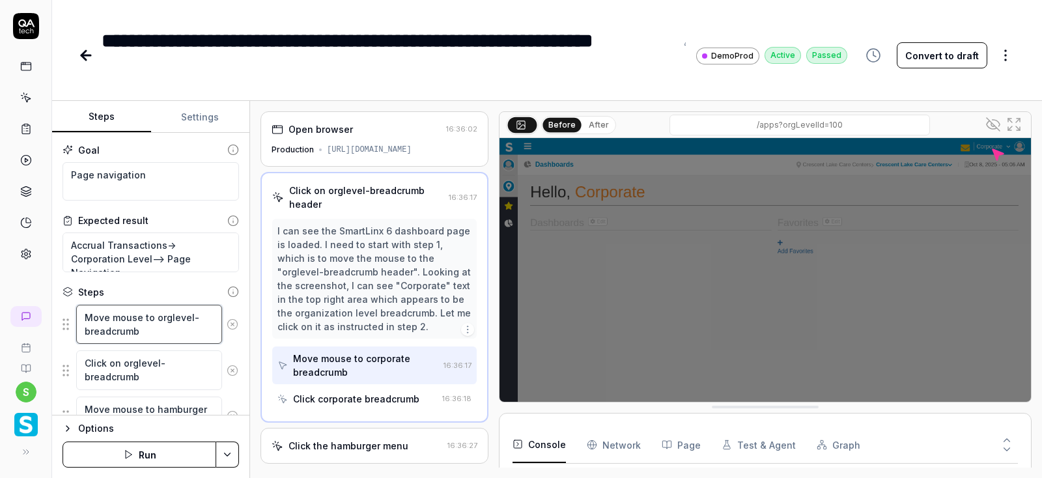
click at [201, 317] on textarea "Move mouse to orglevel-breadcrumb" at bounding box center [149, 325] width 146 height 40
drag, startPoint x: 155, startPoint y: 318, endPoint x: 210, endPoint y: 316, distance: 54.8
click at [210, 316] on textarea "Move mouse to orglevel-breadcrumb" at bounding box center [149, 325] width 146 height 40
type textarea "*"
click at [81, 55] on icon at bounding box center [85, 55] width 9 height 0
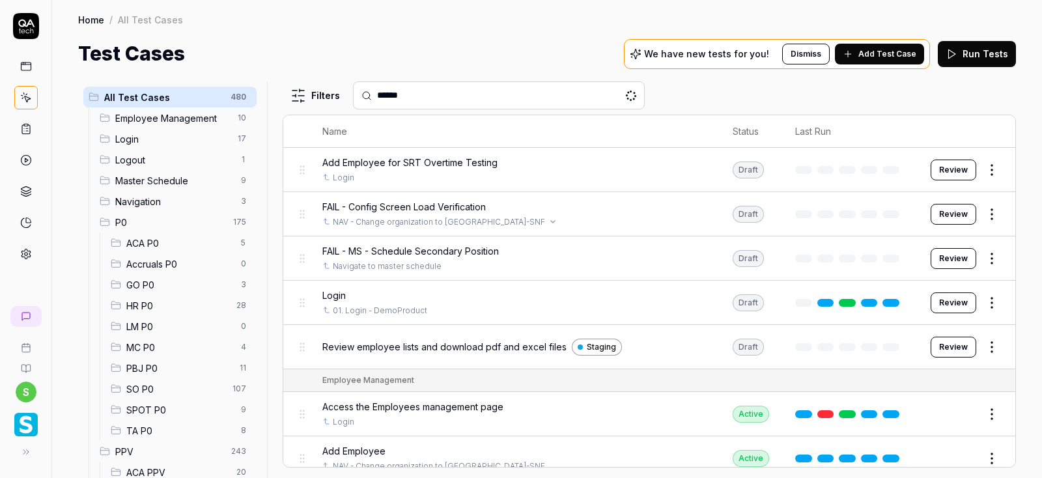
click at [427, 92] on input "******" at bounding box center [506, 96] width 259 height 14
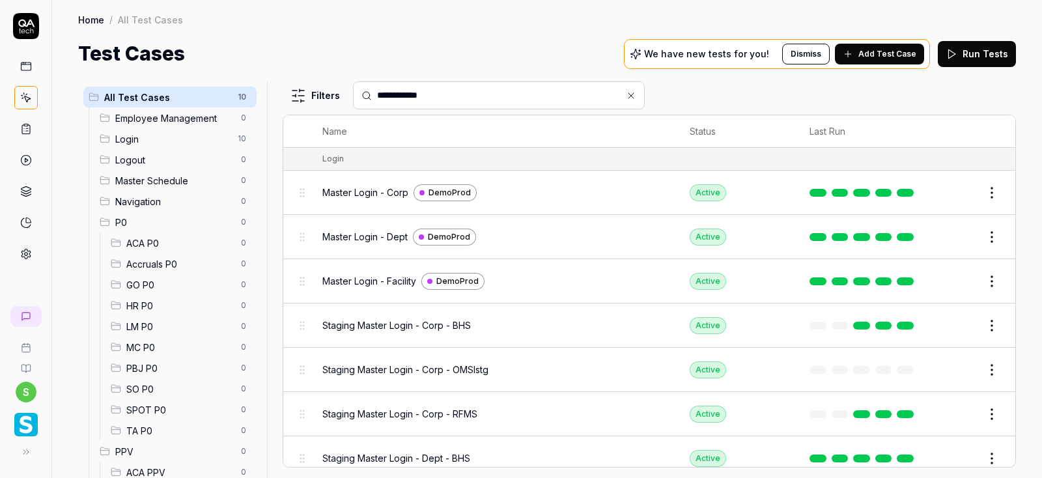
type input "**********"
click at [957, 193] on button "Edit" at bounding box center [960, 192] width 31 height 21
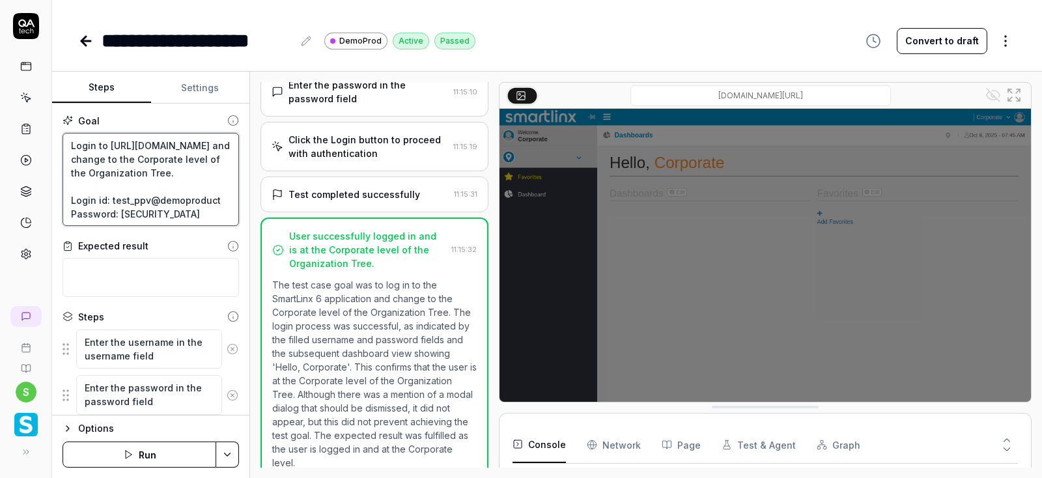
drag, startPoint x: 118, startPoint y: 201, endPoint x: 223, endPoint y: 201, distance: 104.9
click at [223, 201] on textarea "Login to [URL][DOMAIN_NAME] and change to the Corporate level of the Organizati…" at bounding box center [151, 180] width 177 height 94
drag, startPoint x: 119, startPoint y: 212, endPoint x: 183, endPoint y: 214, distance: 63.9
click at [183, 214] on textarea "Login to [URL][DOMAIN_NAME] and change to the Corporate level of the Organizati…" at bounding box center [151, 180] width 177 height 94
type textarea "*"
